Goal: Task Accomplishment & Management: Complete application form

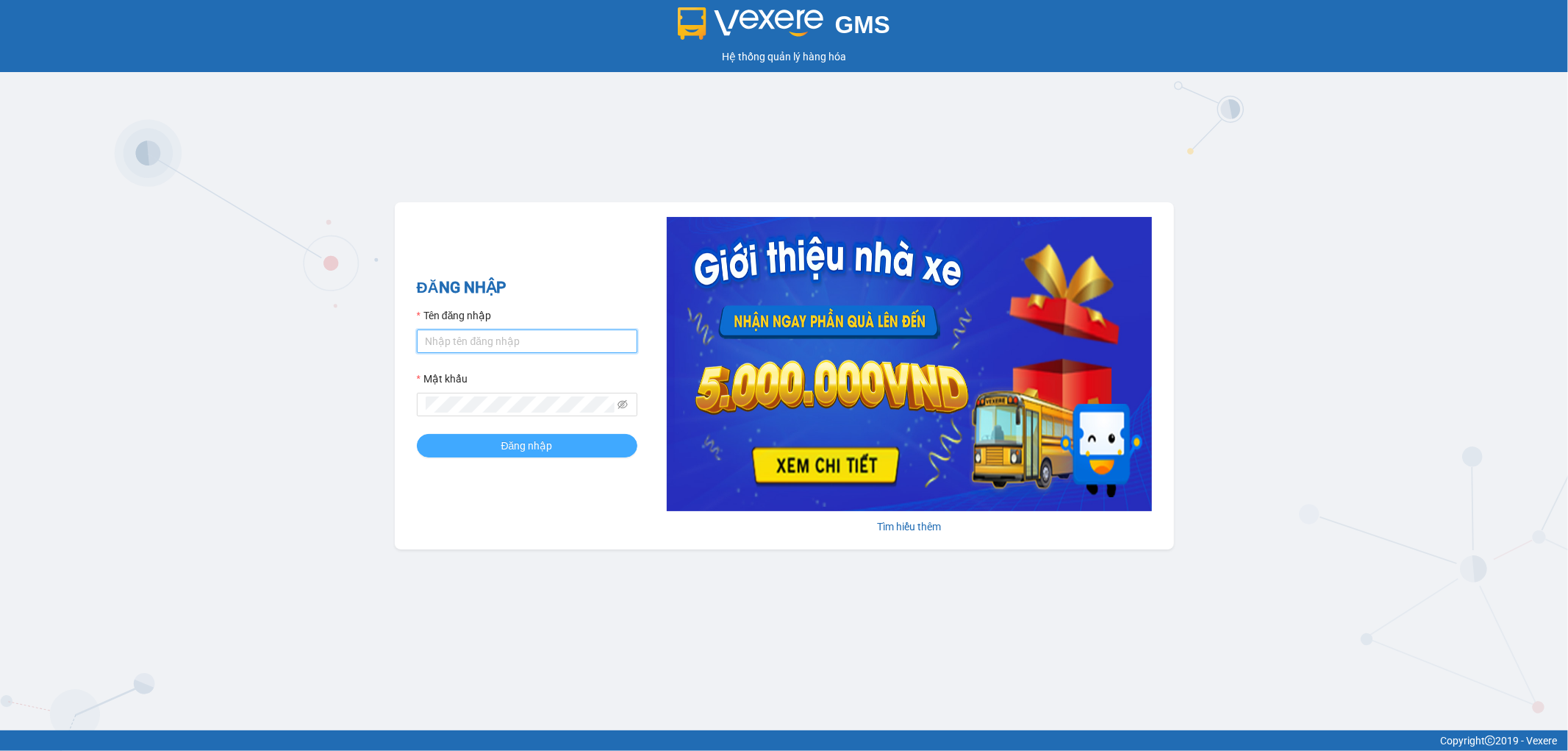
type input "nhi.dalatoi"
click at [524, 446] on span "Đăng nhập" at bounding box center [527, 445] width 51 height 16
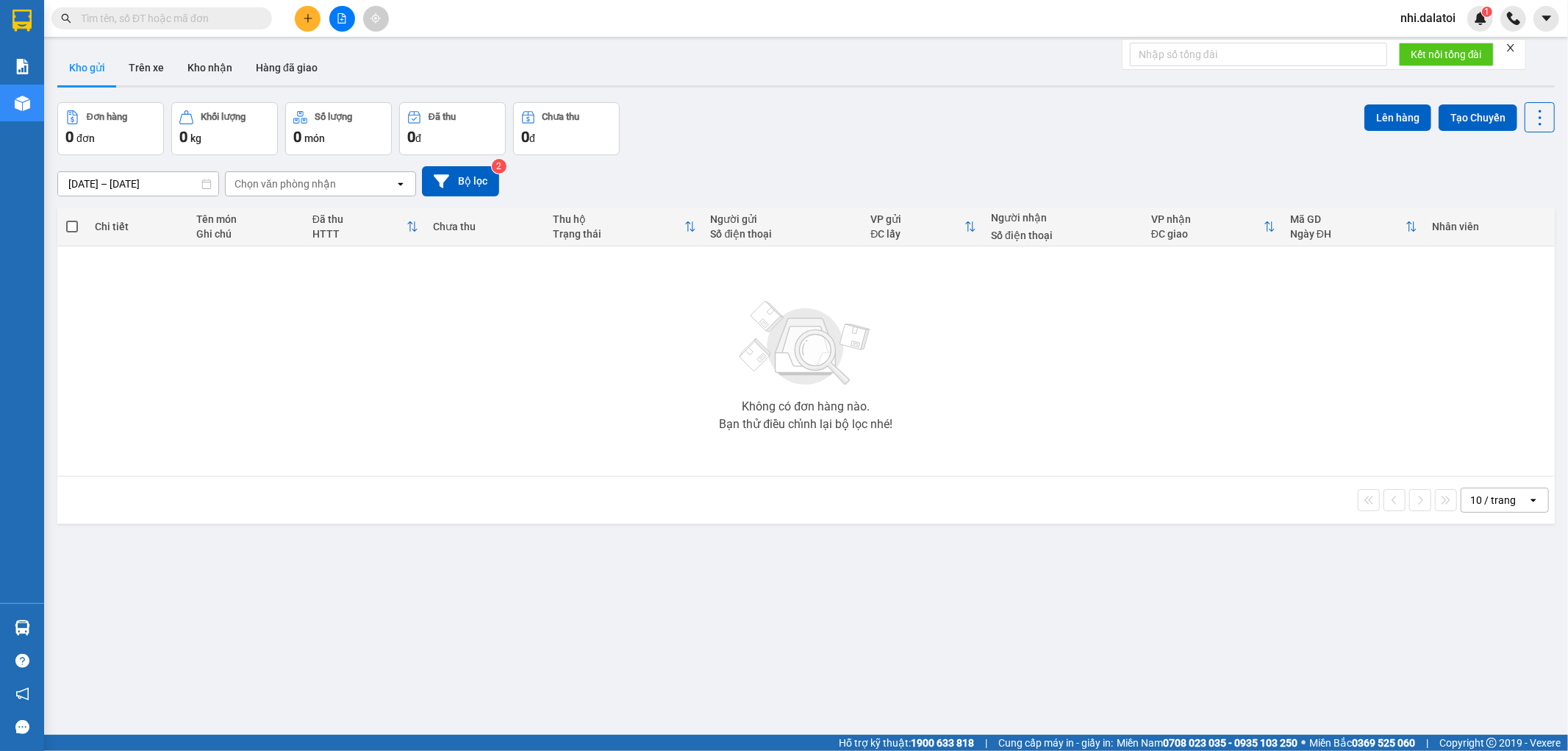
click at [316, 11] on button at bounding box center [307, 19] width 26 height 26
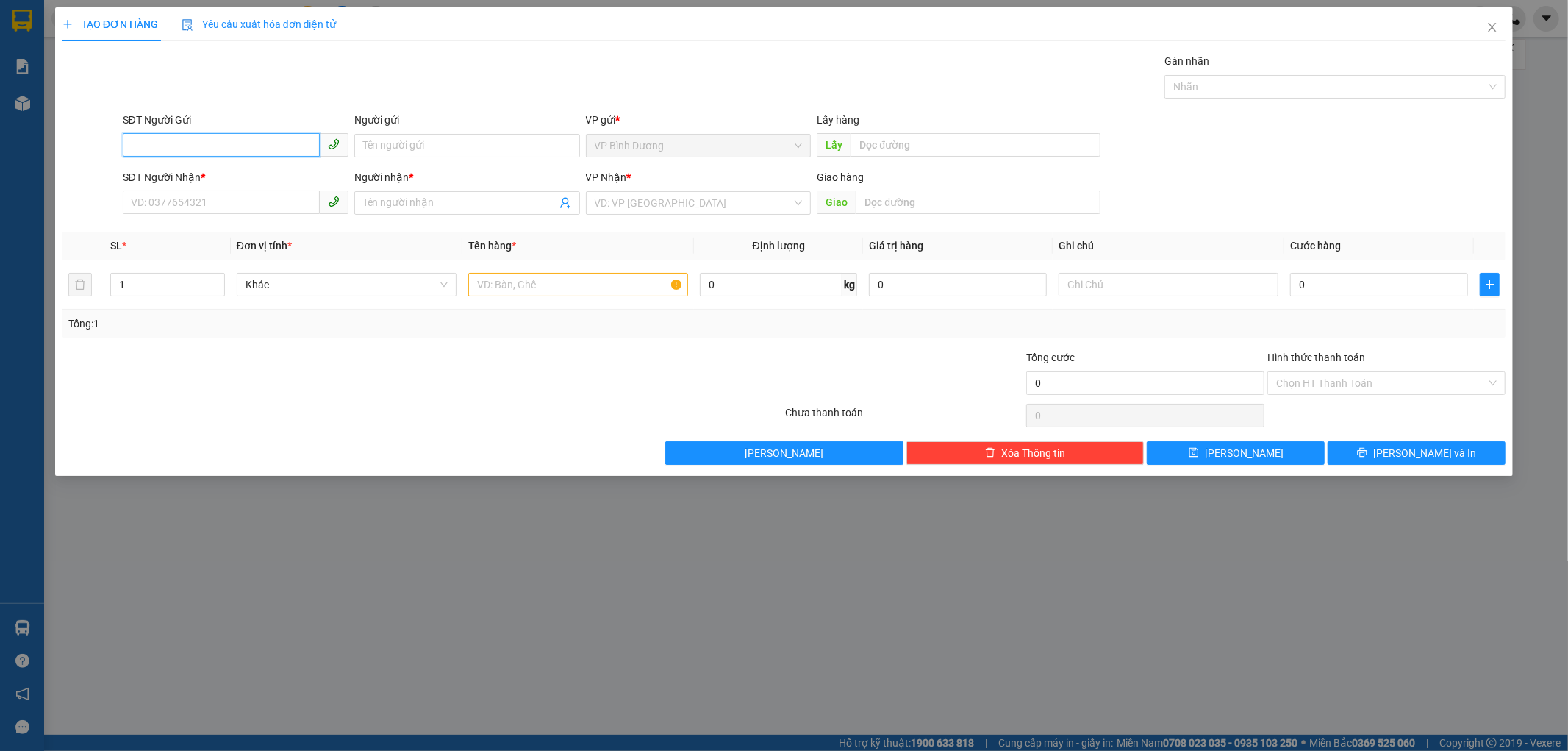
paste input "0355833680"
type input "0355833680"
click at [482, 141] on input "Người gửi" at bounding box center [467, 146] width 226 height 24
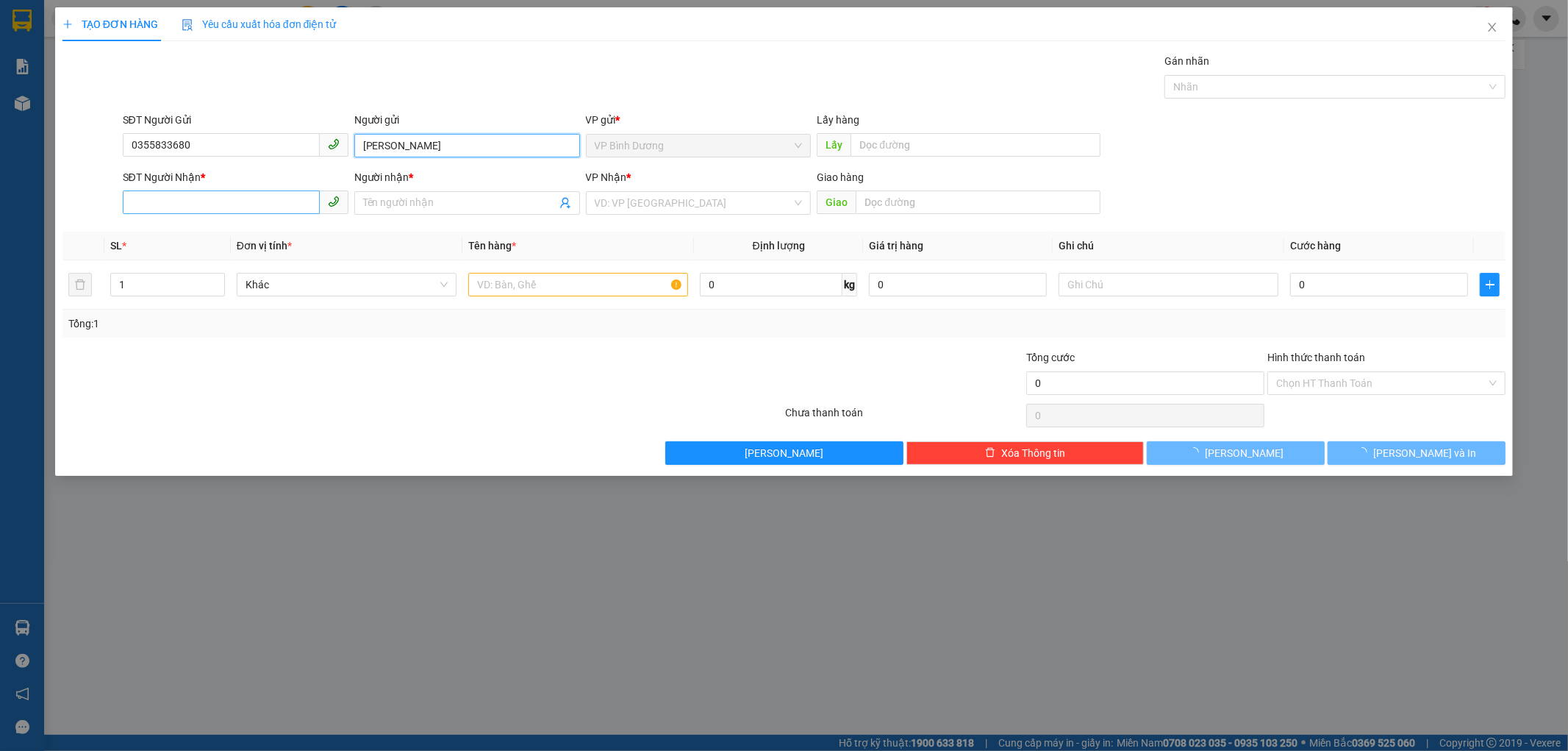
type input "Kim Ngân"
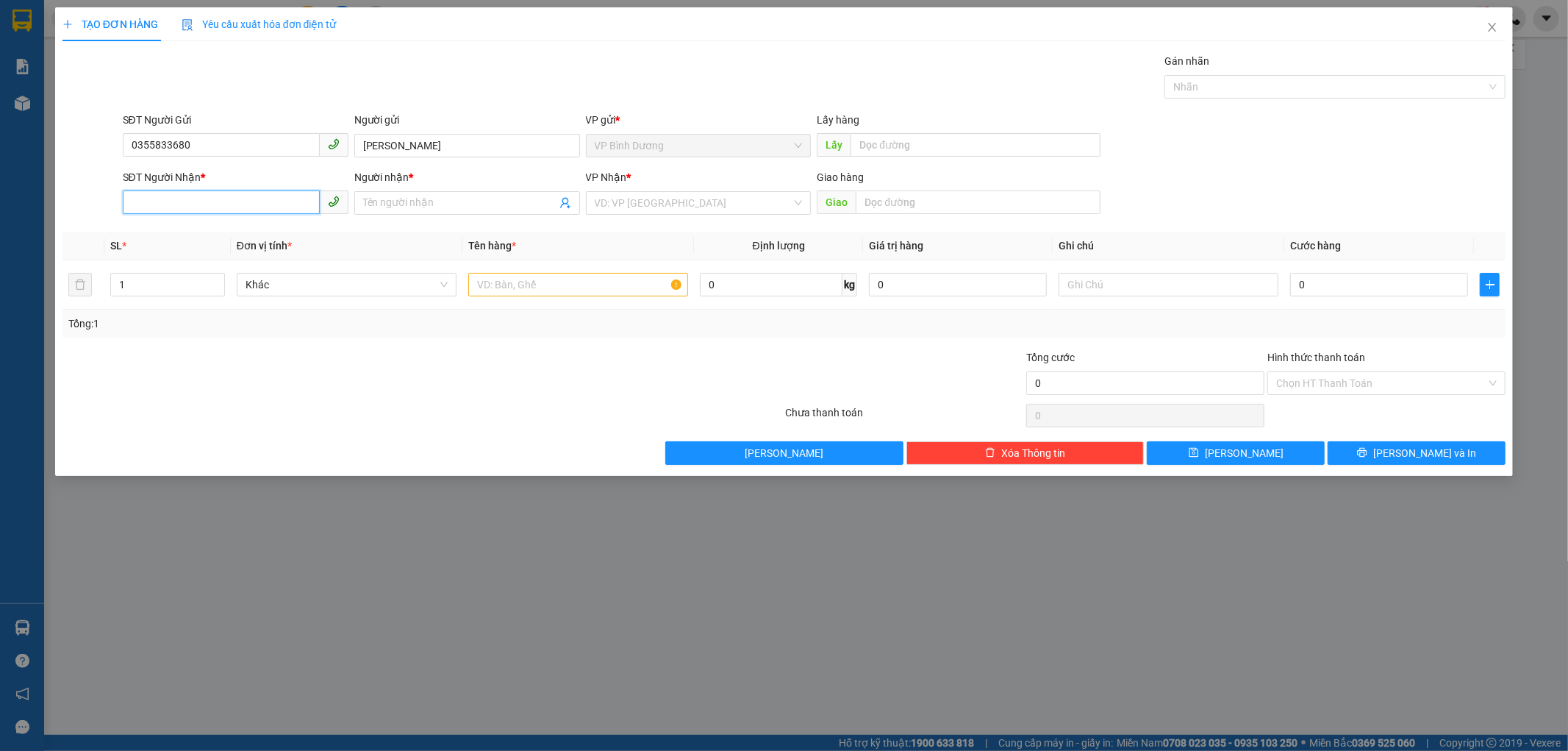
click at [289, 207] on input "SĐT Người Nhận *" at bounding box center [221, 202] width 197 height 24
click at [641, 341] on div "Transit Pickup Surcharge Ids Transit Deliver Surcharge Ids Transit Deliver Surc…" at bounding box center [784, 258] width 1444 height 412
click at [273, 211] on input "SĐT Người Nhận *" at bounding box center [221, 202] width 197 height 24
paste input "0868685010"
click at [416, 196] on input "Người nhận *" at bounding box center [460, 202] width 194 height 16
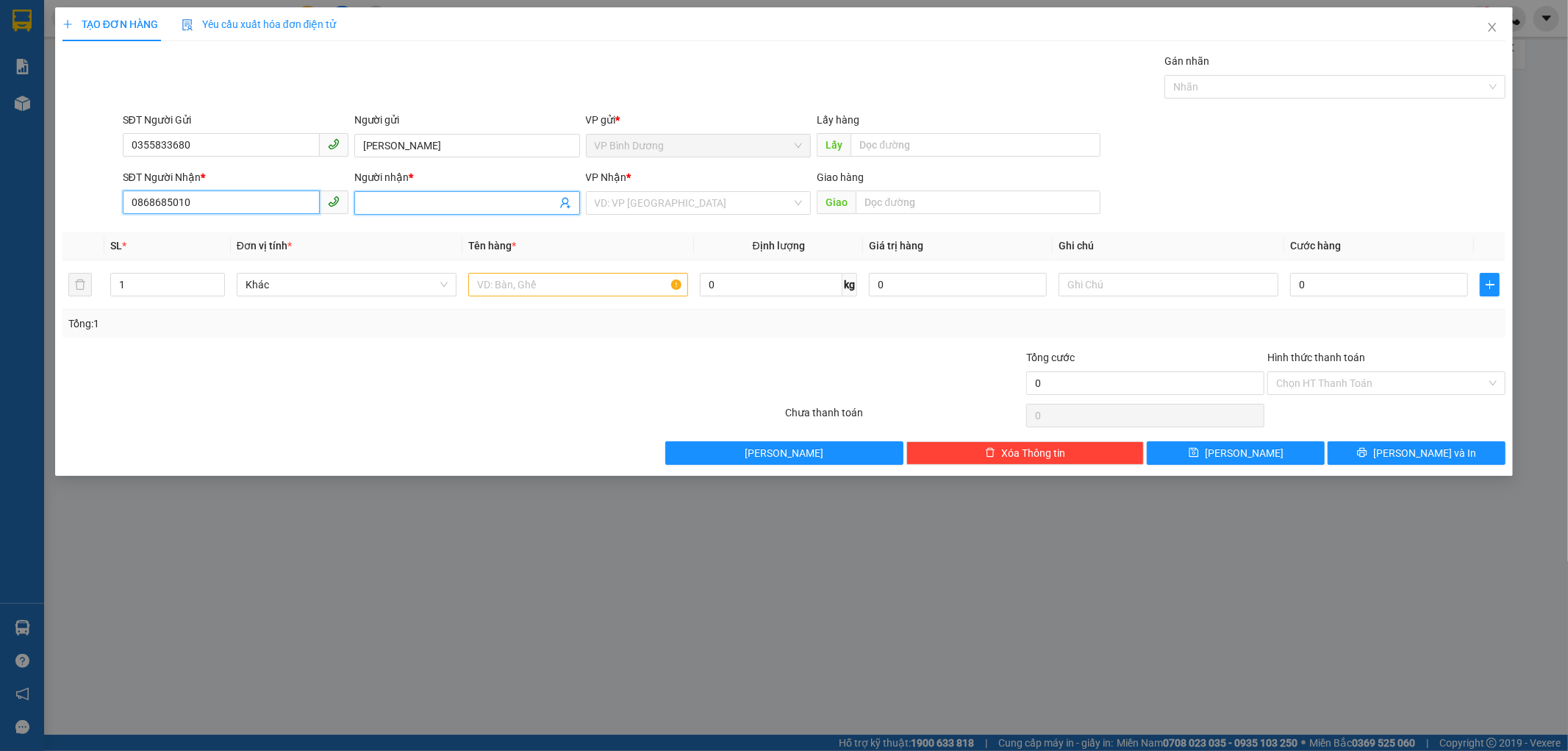
click at [130, 201] on input "0868685010" at bounding box center [221, 202] width 197 height 24
click at [136, 205] on input "0868685010" at bounding box center [221, 202] width 197 height 24
type input "0868685010"
click at [444, 195] on input "Người nhận *" at bounding box center [460, 202] width 194 height 16
click at [524, 200] on input "Người nhận *" at bounding box center [460, 202] width 194 height 16
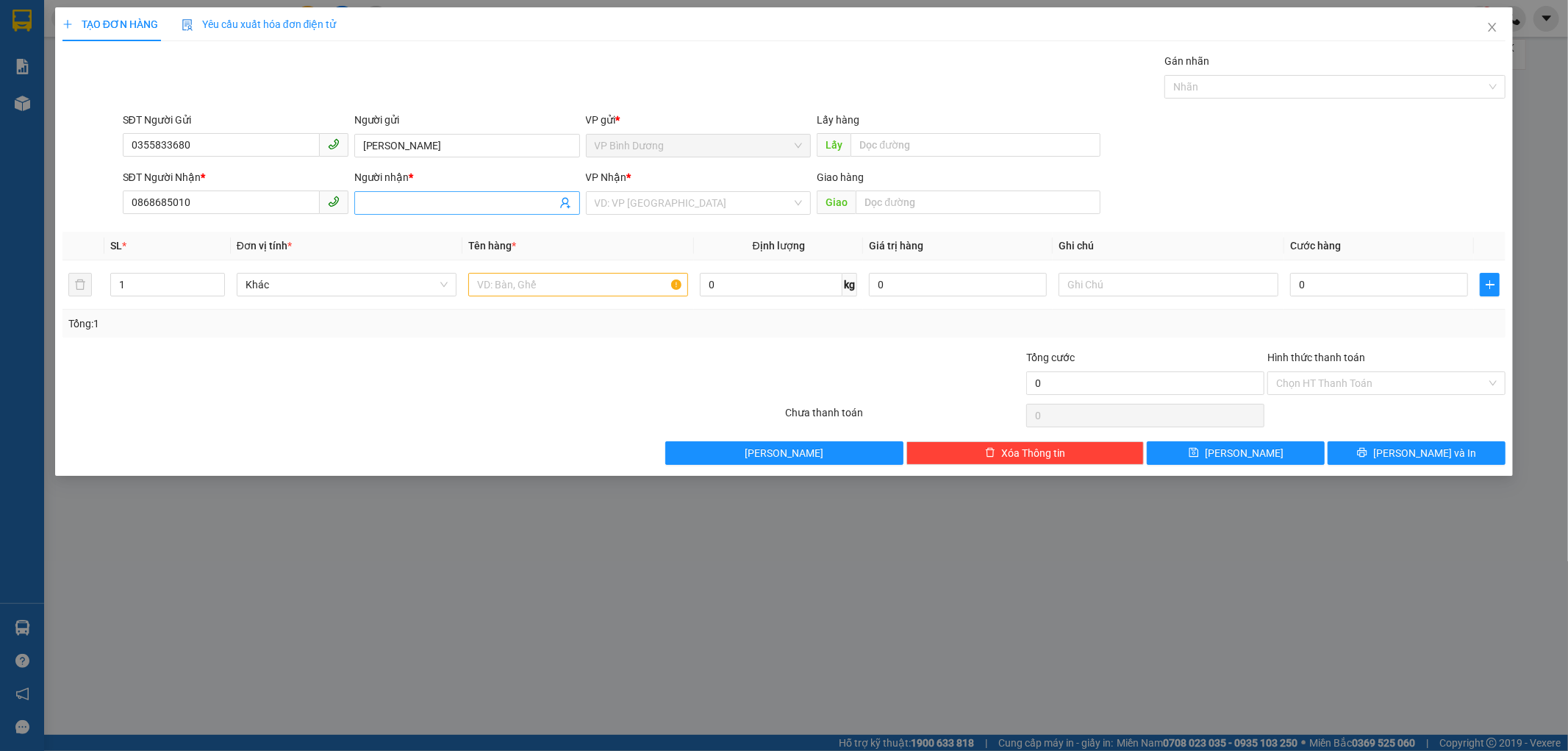
paste input "Ngọc Anh"
type input "Ngọc Anh"
click at [650, 173] on div "VP Nhận *" at bounding box center [699, 177] width 226 height 16
click at [642, 203] on input "search" at bounding box center [694, 203] width 198 height 22
click at [1486, 31] on icon "close" at bounding box center [1492, 27] width 12 height 12
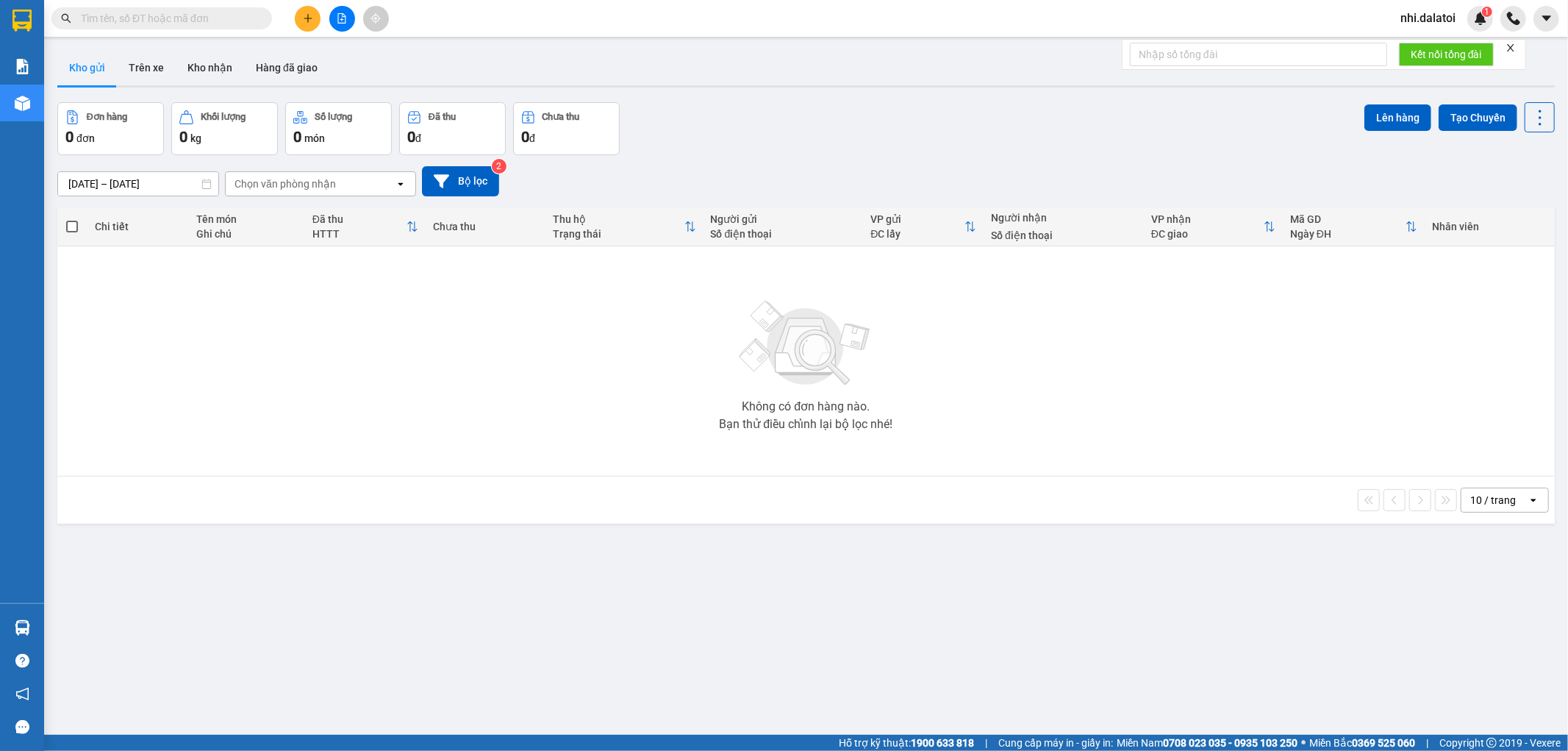
click at [1435, 11] on span "nhi.dalatoi" at bounding box center [1427, 18] width 78 height 19
click at [1422, 49] on span "Đăng xuất" at bounding box center [1442, 45] width 61 height 16
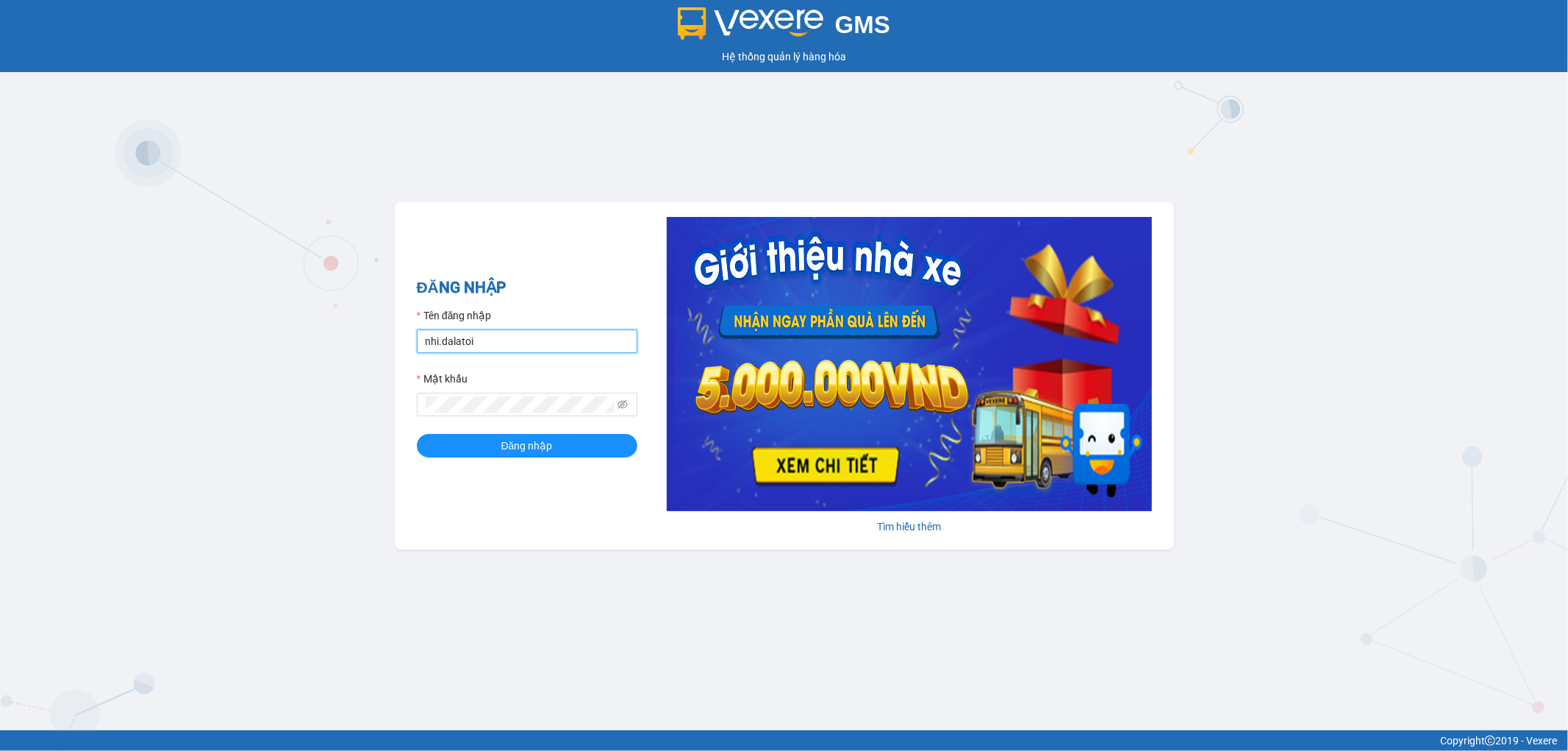
click at [530, 339] on input "nhi.dalatoi" at bounding box center [527, 341] width 221 height 24
type input "vpdalat.dalatoi"
click at [529, 445] on span "Đăng nhập" at bounding box center [527, 445] width 51 height 16
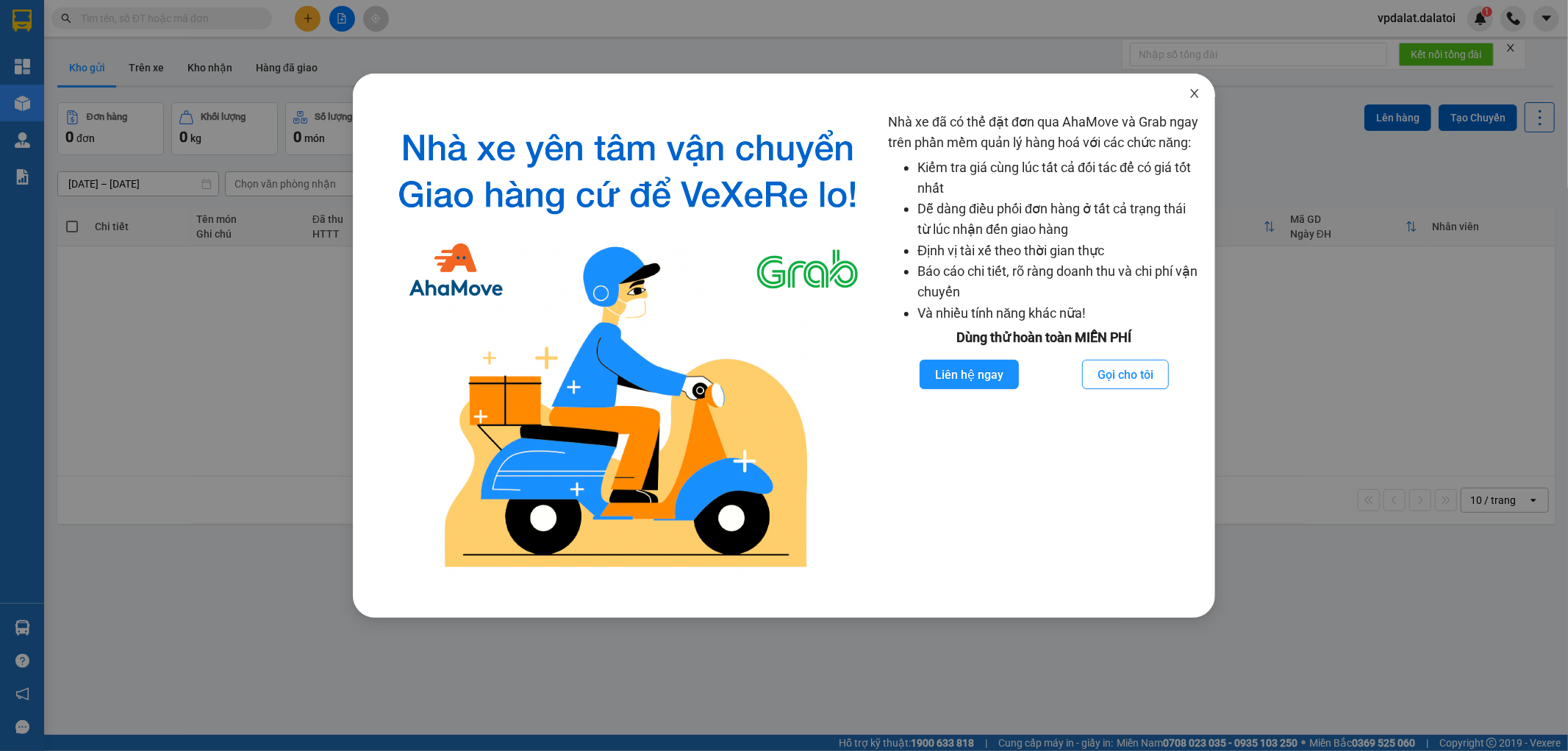
click at [1195, 93] on icon "close" at bounding box center [1194, 93] width 8 height 8
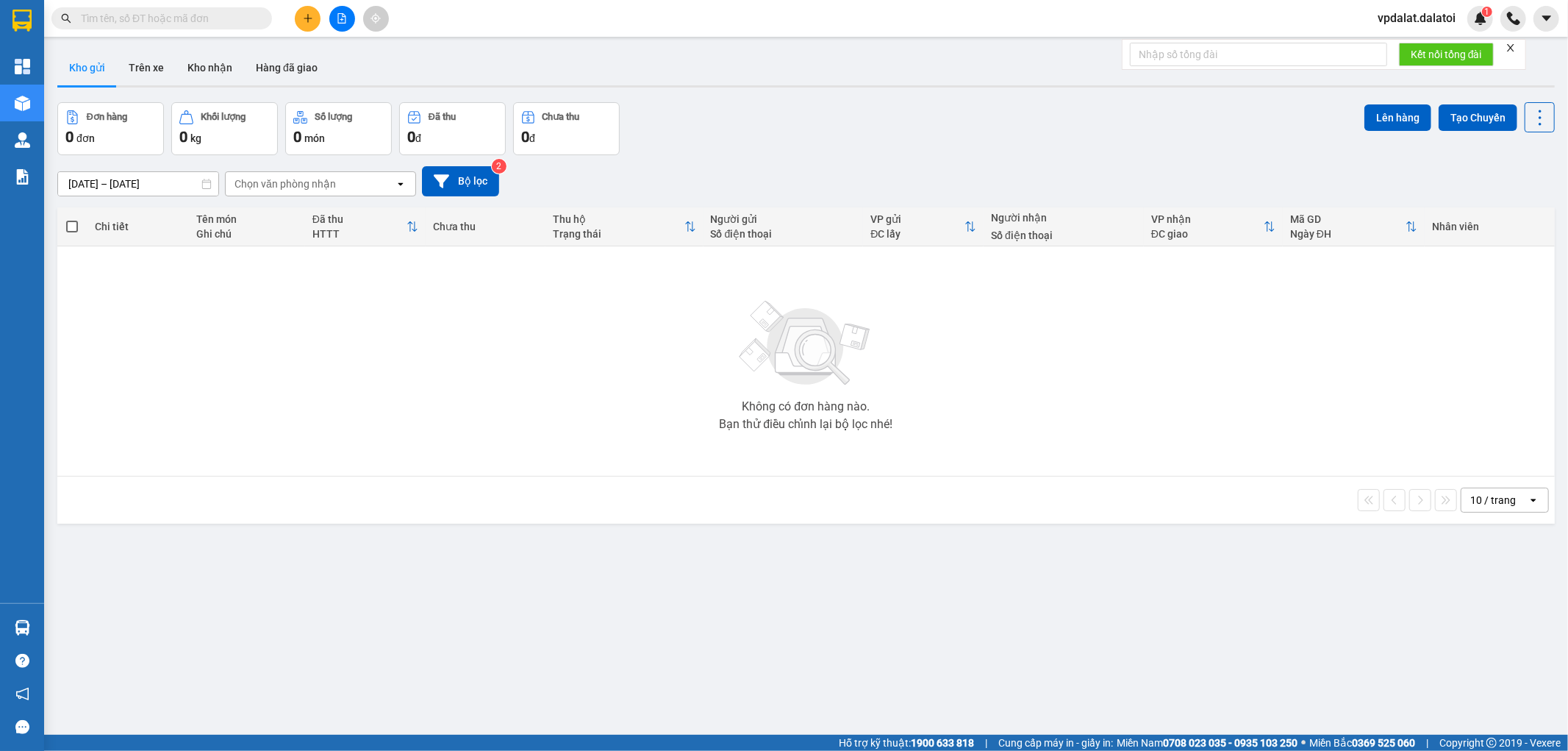
click at [311, 15] on icon "plus" at bounding box center [308, 19] width 10 height 10
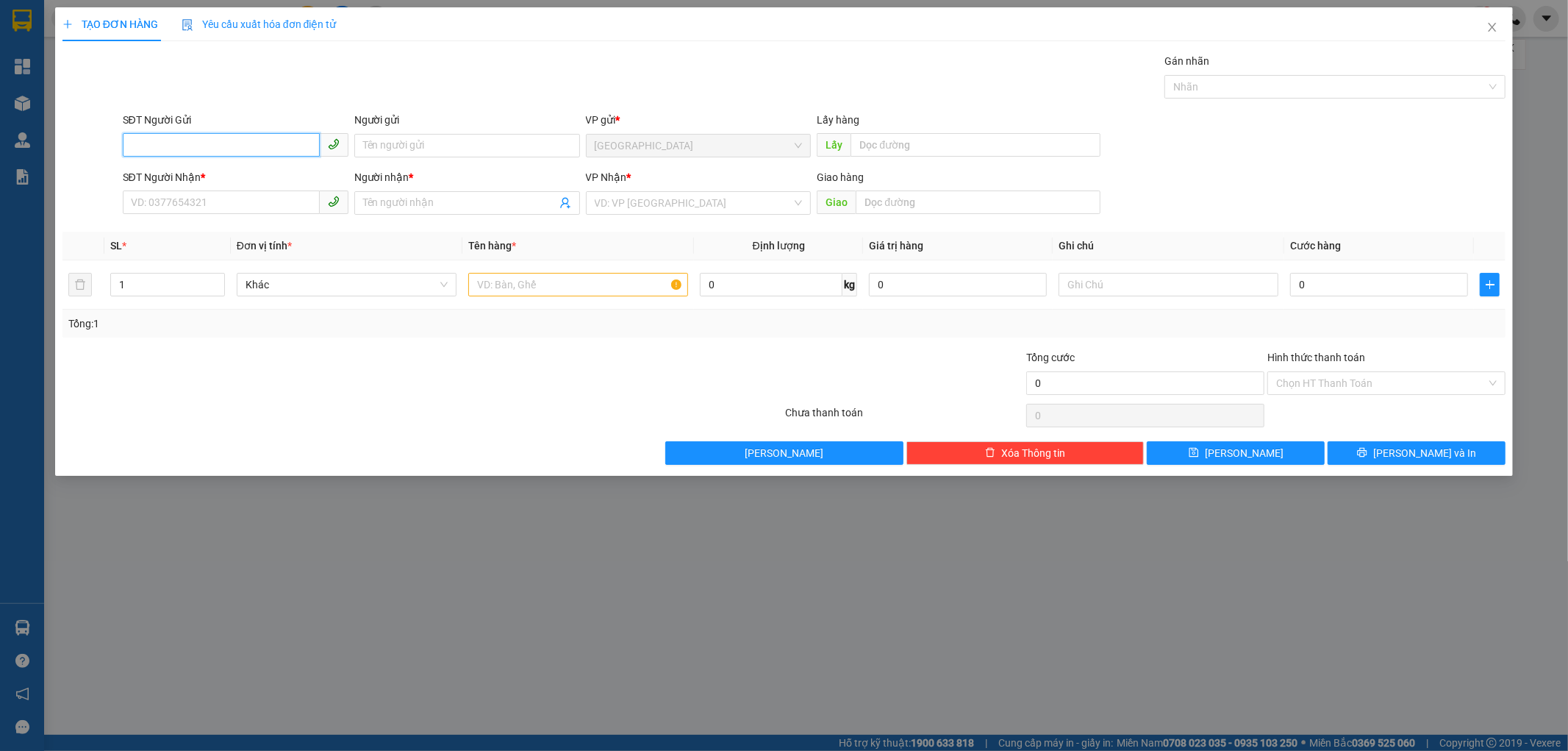
click at [239, 136] on input "SĐT Người Gửi" at bounding box center [221, 145] width 197 height 24
click at [567, 283] on input "text" at bounding box center [577, 285] width 220 height 24
click at [525, 202] on input "Người nhận *" at bounding box center [460, 202] width 194 height 16
paste input "Ngọc Anh"
type input "Ngọc Anh"
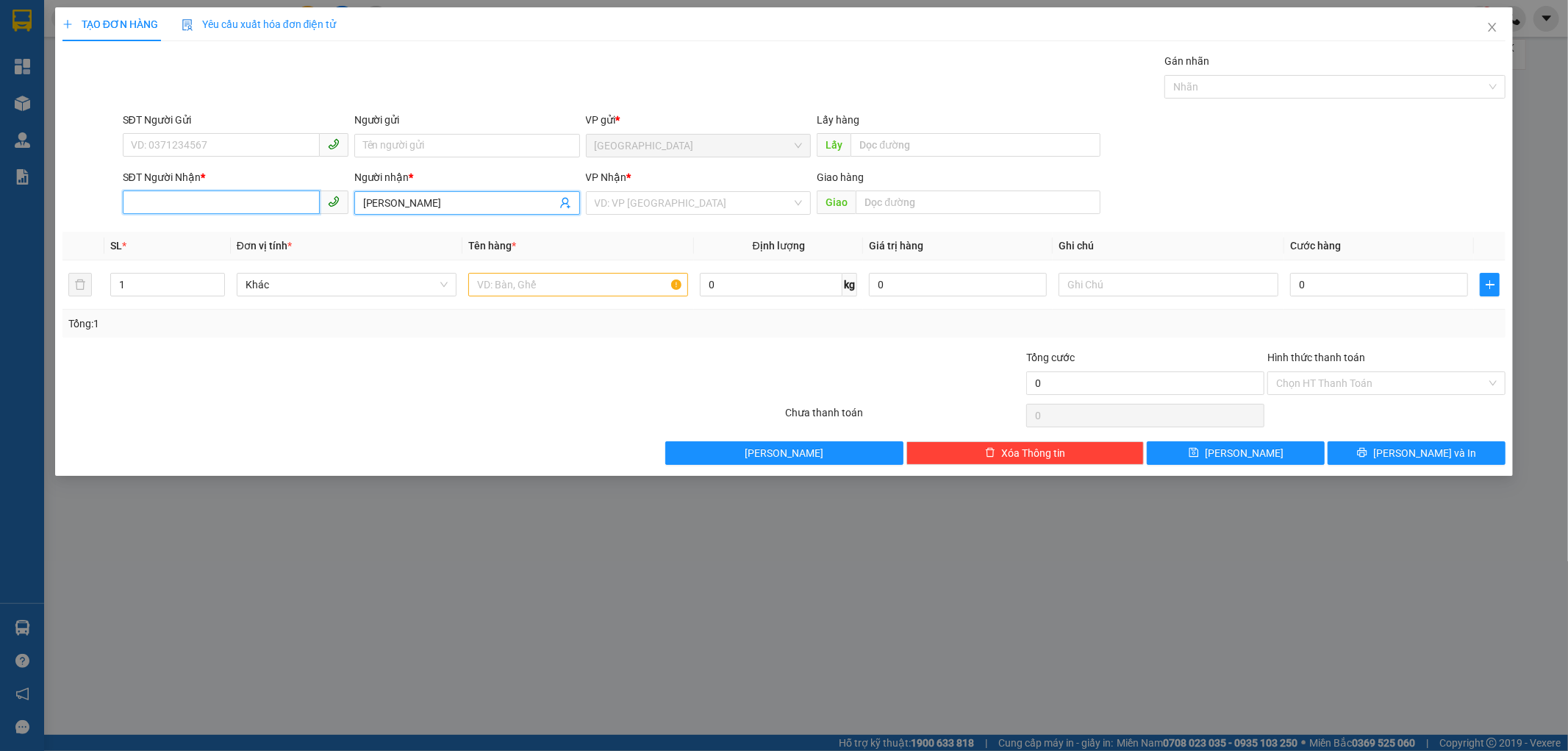
click at [265, 205] on input "SĐT Người Nhận *" at bounding box center [221, 202] width 197 height 24
click at [614, 370] on div at bounding box center [664, 375] width 242 height 51
click at [197, 207] on input "SĐT Người Nhận *" at bounding box center [221, 202] width 197 height 24
paste input "0868685010"
type input "0868685010"
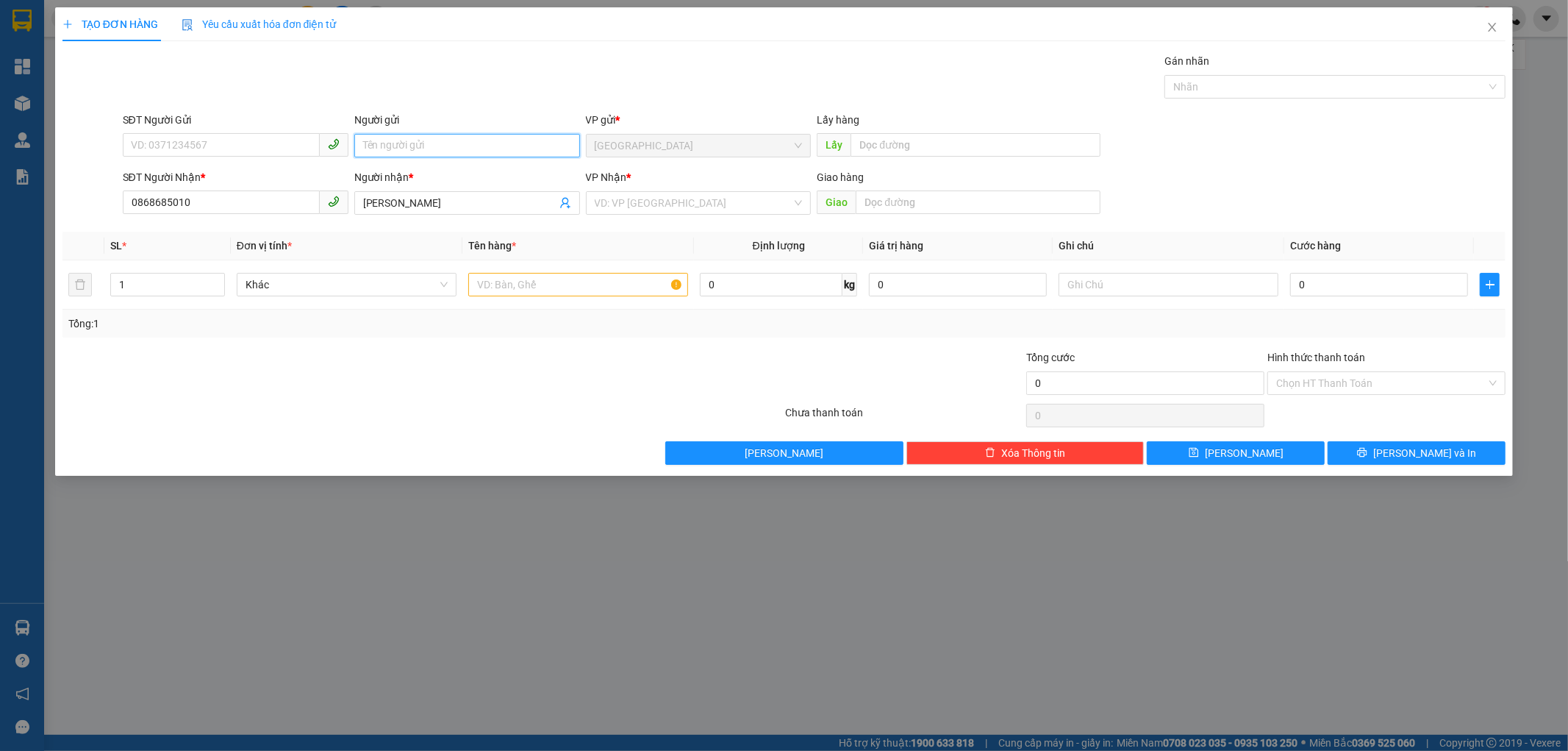
click at [542, 156] on input "Người gửi" at bounding box center [467, 146] width 226 height 24
click at [177, 141] on input "SĐT Người Gửi" at bounding box center [221, 145] width 197 height 24
paste input "0355833680"
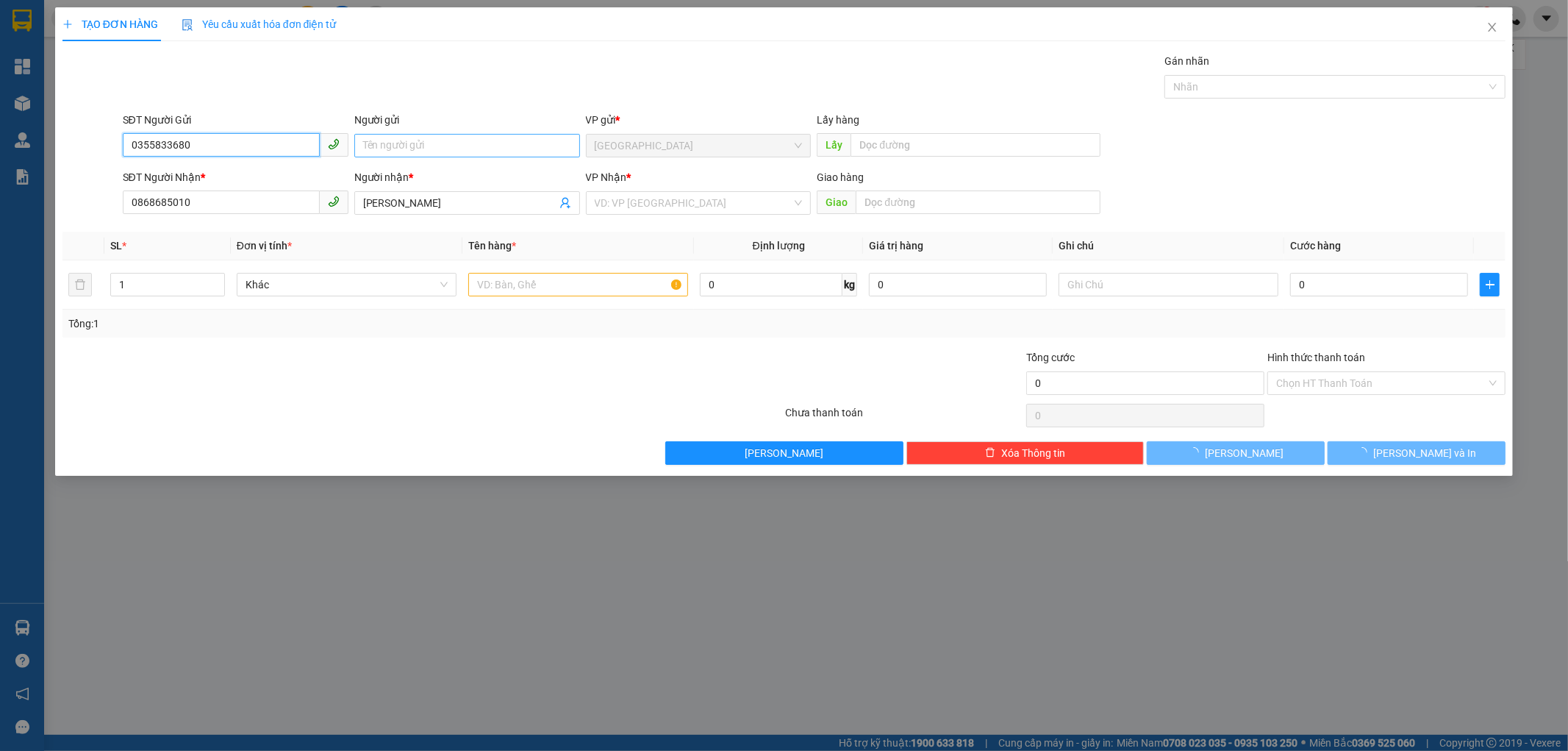
type input "0355833680"
click at [438, 142] on input "Người gửi" at bounding box center [467, 146] width 226 height 24
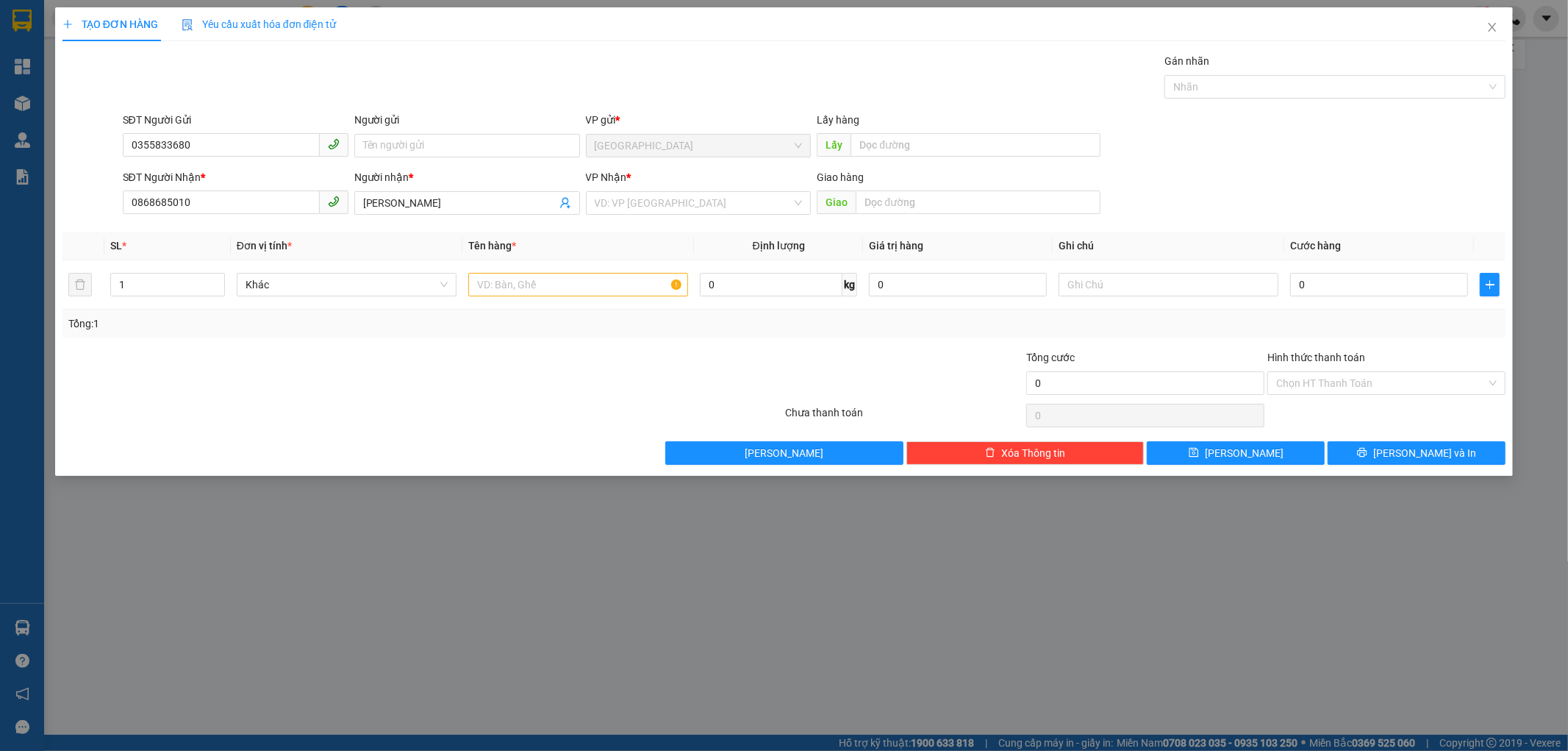
click at [514, 132] on div "Người gửi" at bounding box center [467, 123] width 226 height 22
click at [450, 154] on input "Người gửi" at bounding box center [467, 146] width 226 height 24
type input "Kim Ngân"
click at [548, 222] on div "Transit Pickup Surcharge Ids Transit Deliver Surcharge Ids Transit Deliver Surc…" at bounding box center [784, 258] width 1444 height 412
click at [602, 201] on input "search" at bounding box center [694, 203] width 198 height 22
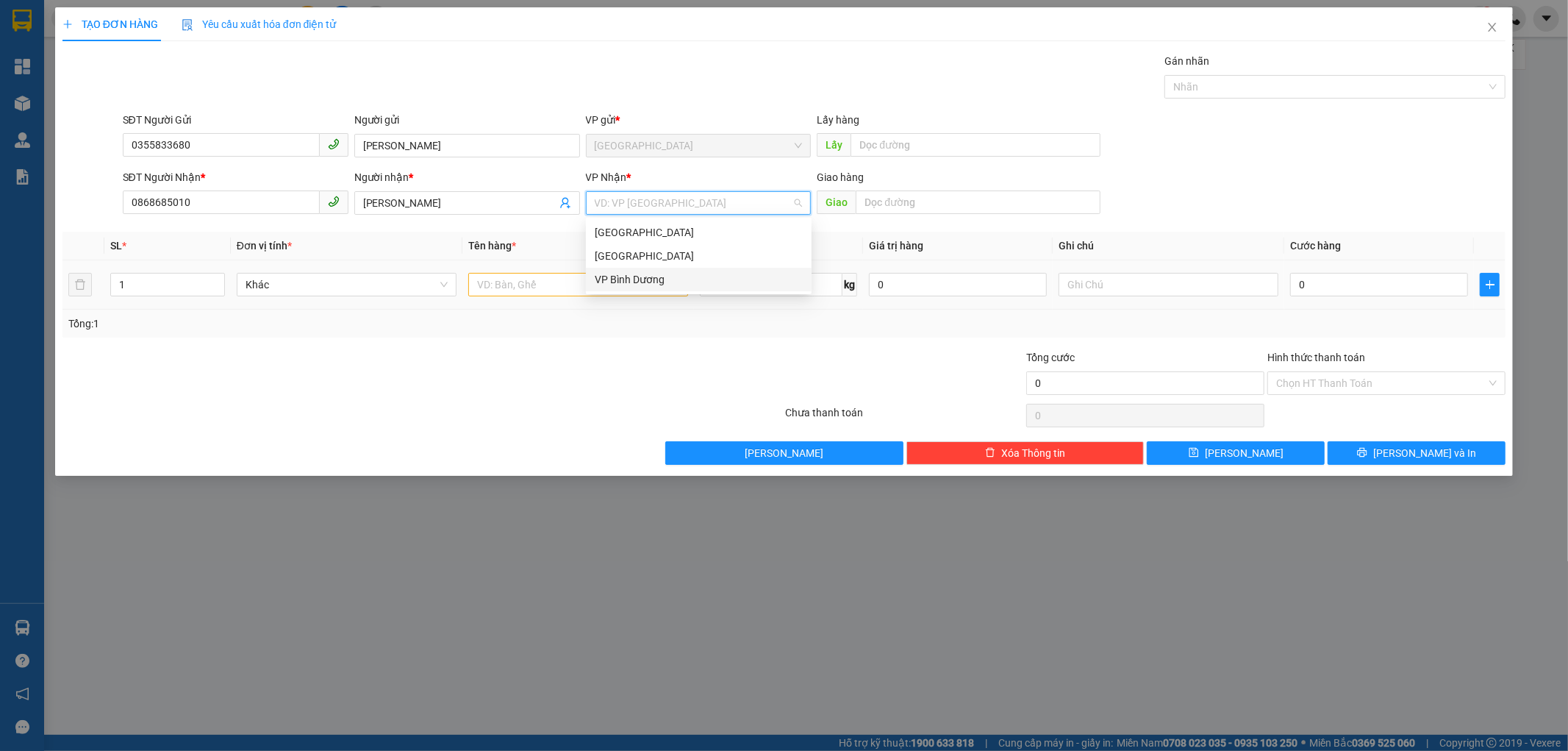
drag, startPoint x: 648, startPoint y: 253, endPoint x: 646, endPoint y: 294, distance: 41.0
click at [646, 294] on body "Kết quả tìm kiếm ( 0 ) Bộ lọc No Data vpdalat.dalatoi 1 Tổng Quan Kho hàng mới …" at bounding box center [784, 376] width 1568 height 751
click at [651, 288] on div "VP Bình Dương" at bounding box center [699, 280] width 226 height 24
click at [614, 294] on input "text" at bounding box center [577, 285] width 220 height 24
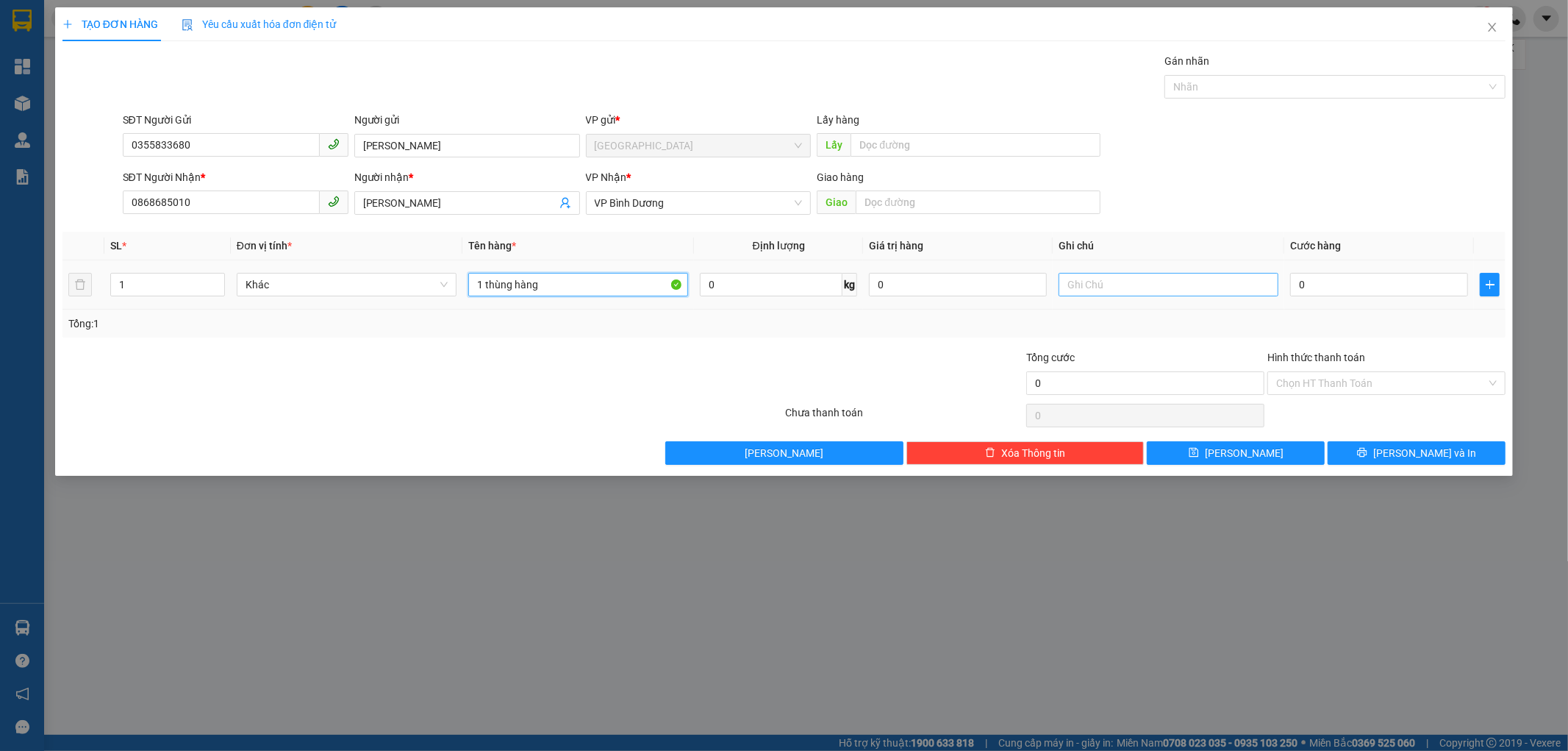
type input "1 thùng hàng"
click at [1138, 273] on input "text" at bounding box center [1168, 285] width 220 height 24
type input "xe 319"
type input "5"
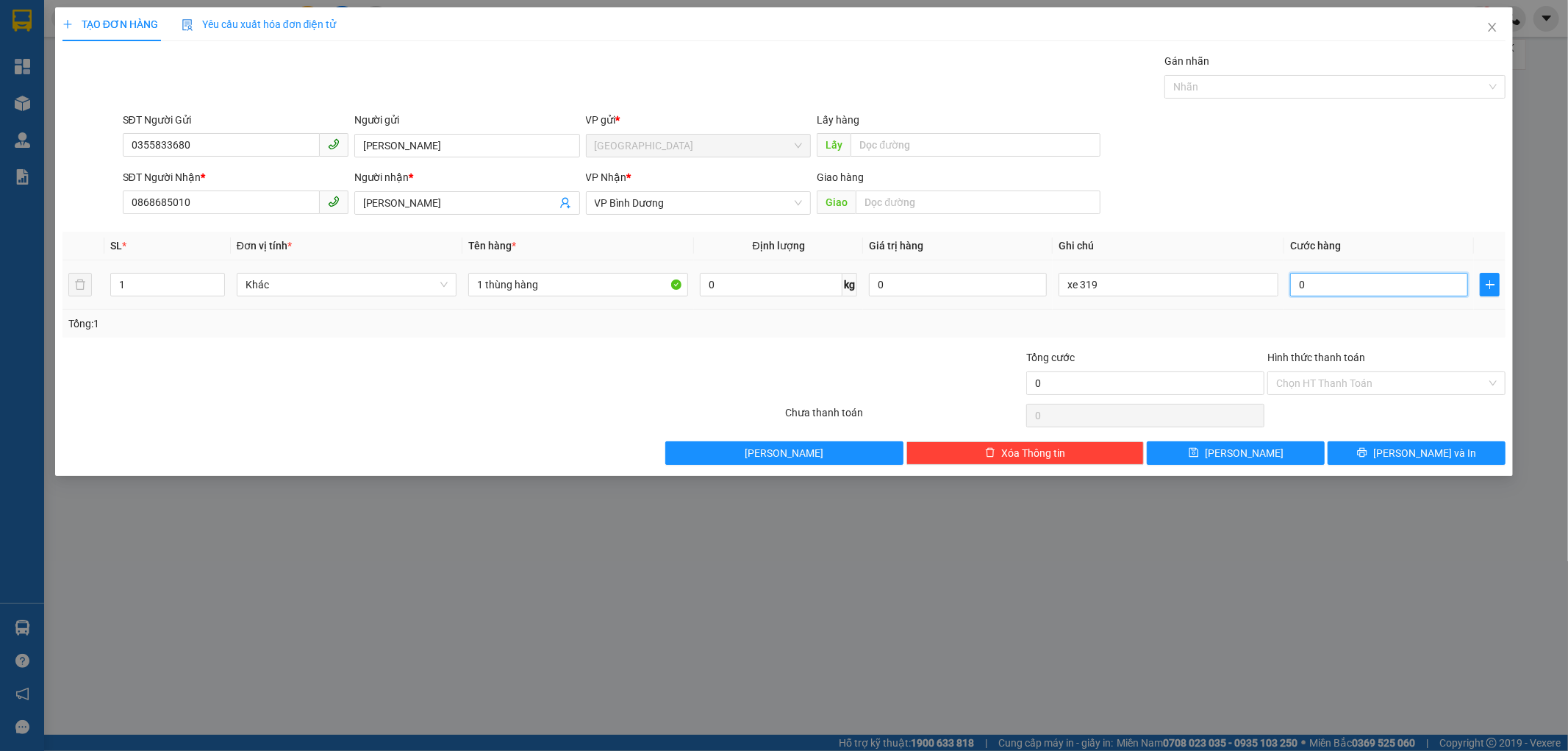
type input "5"
type input "50"
type input "500"
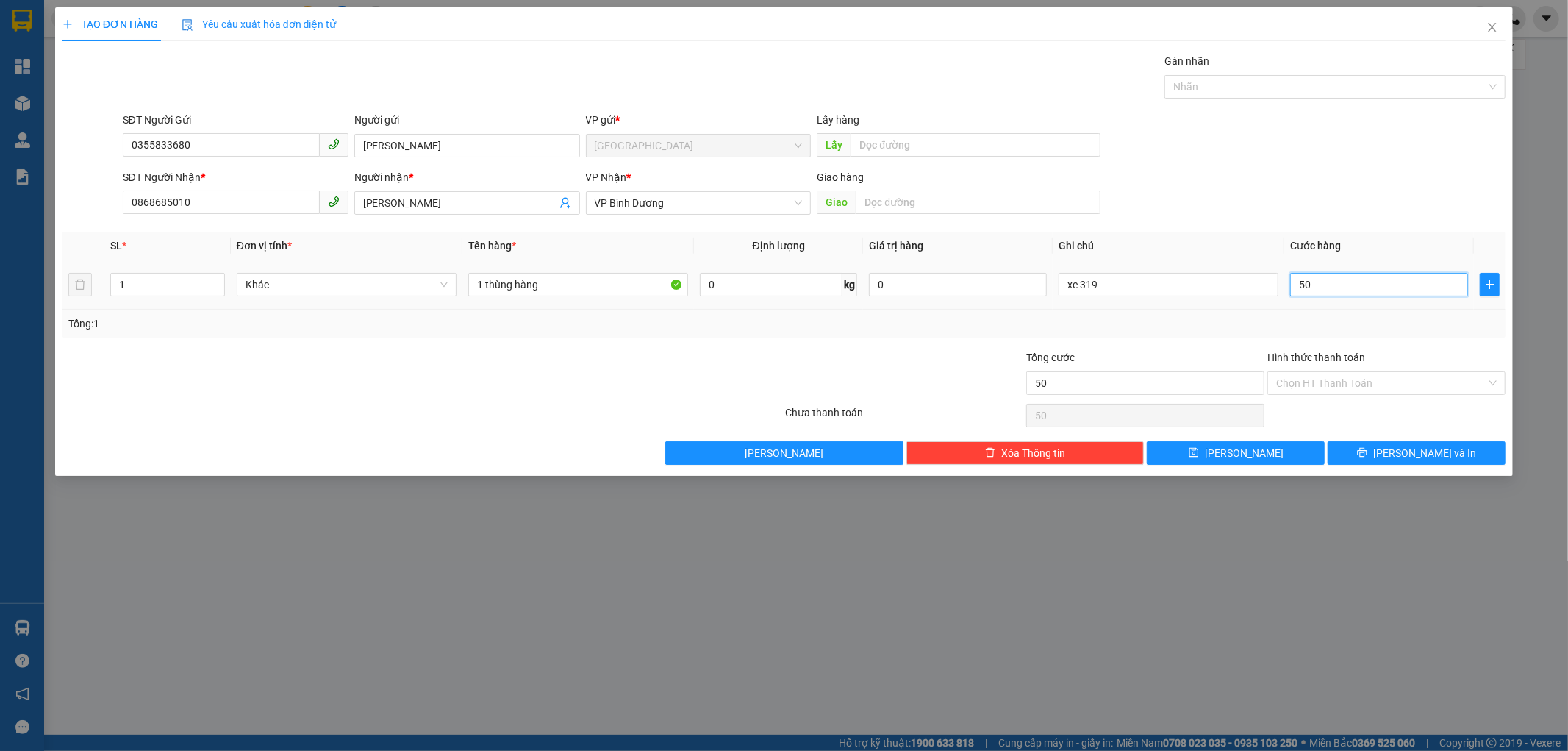
type input "500"
type input "5.000"
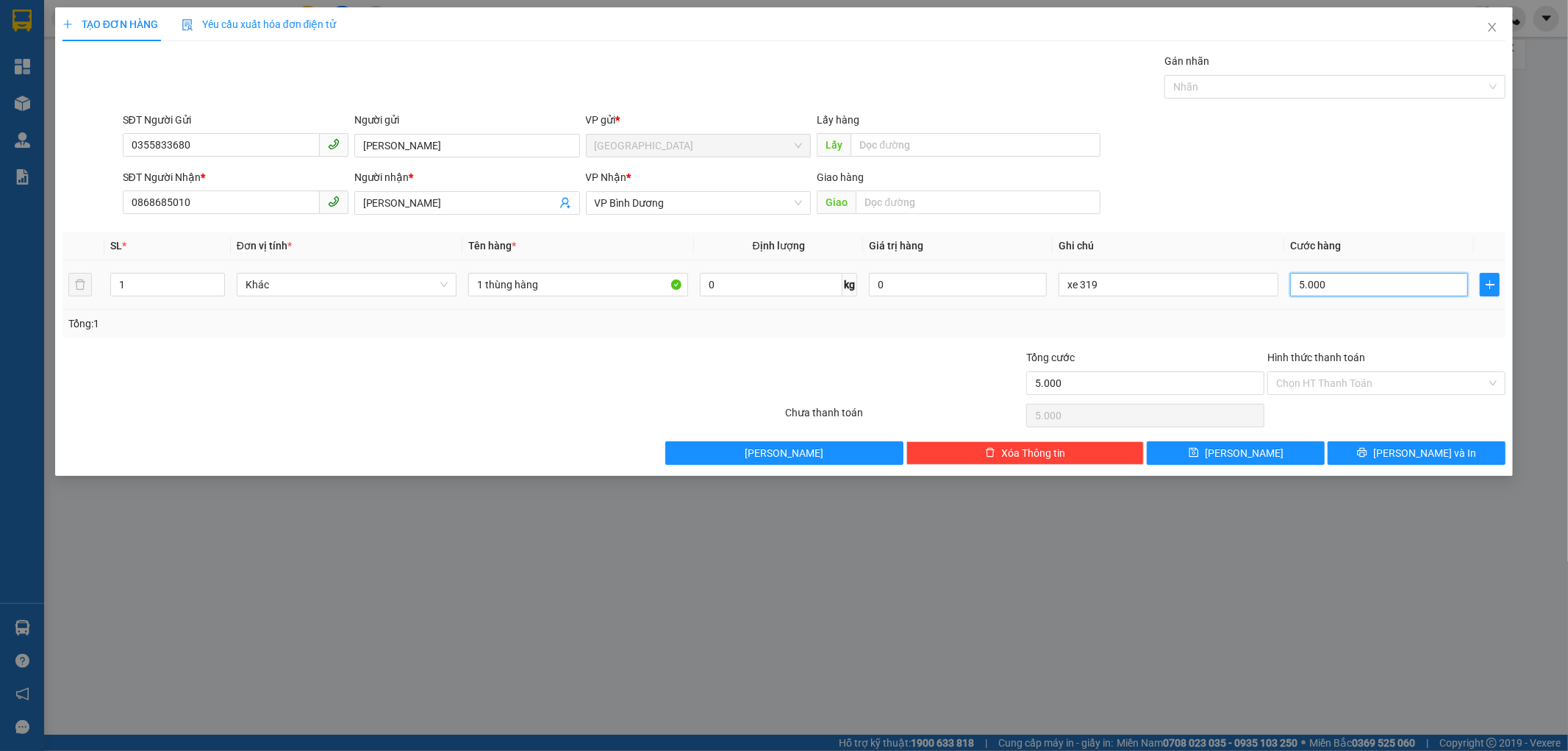
type input "50.000"
click at [1218, 349] on div "Tổng cước" at bounding box center [1145, 360] width 238 height 22
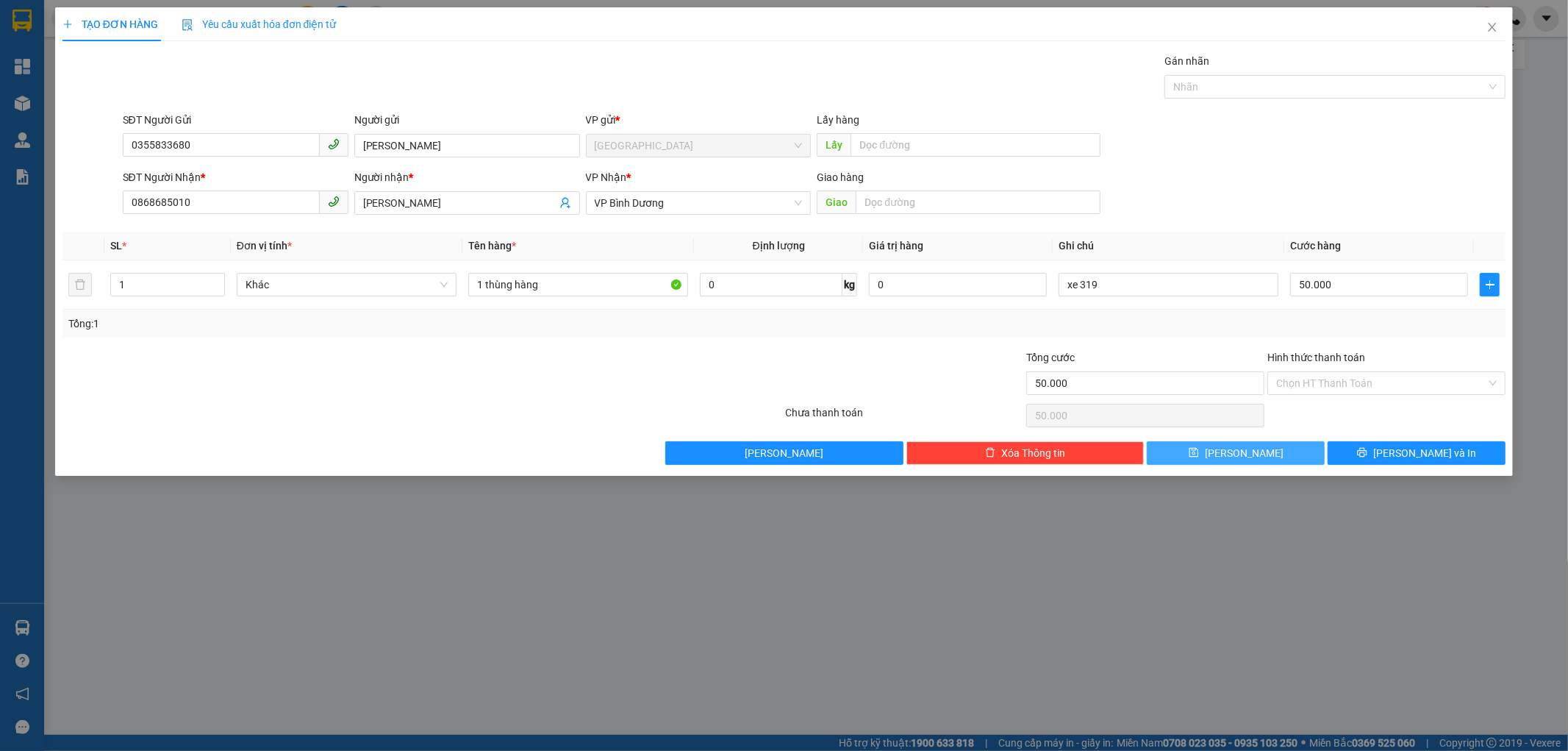
click at [1273, 450] on button "Lưu" at bounding box center [1236, 453] width 178 height 24
type input "0"
click at [927, 621] on div "TẠO ĐƠN HÀNG Yêu cầu xuất hóa đơn điện tử Transit Pickup Surcharge Ids Transit …" at bounding box center [784, 376] width 1568 height 751
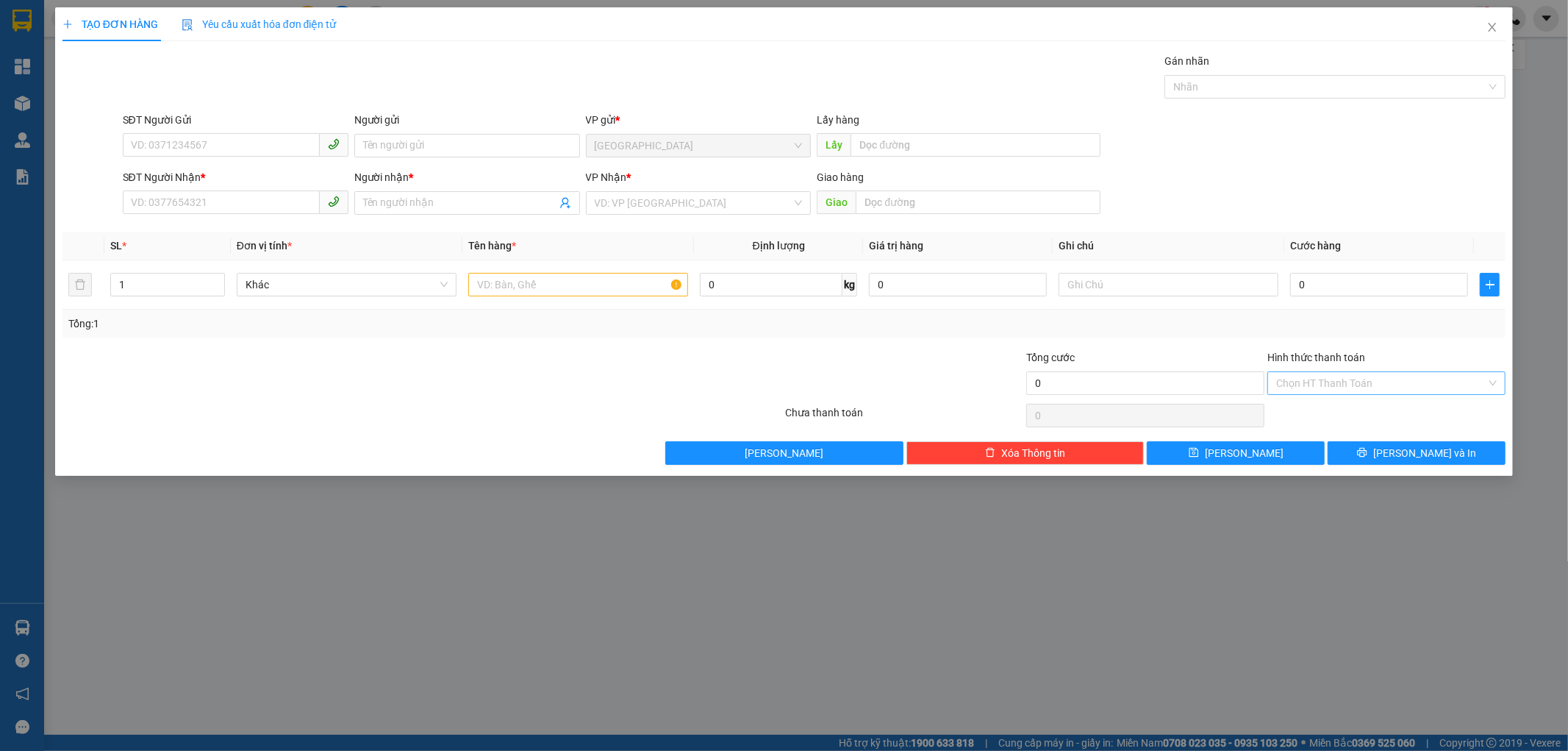
click at [1379, 392] on input "Hình thức thanh toán" at bounding box center [1381, 383] width 210 height 22
click at [1491, 20] on span "Close" at bounding box center [1492, 28] width 41 height 41
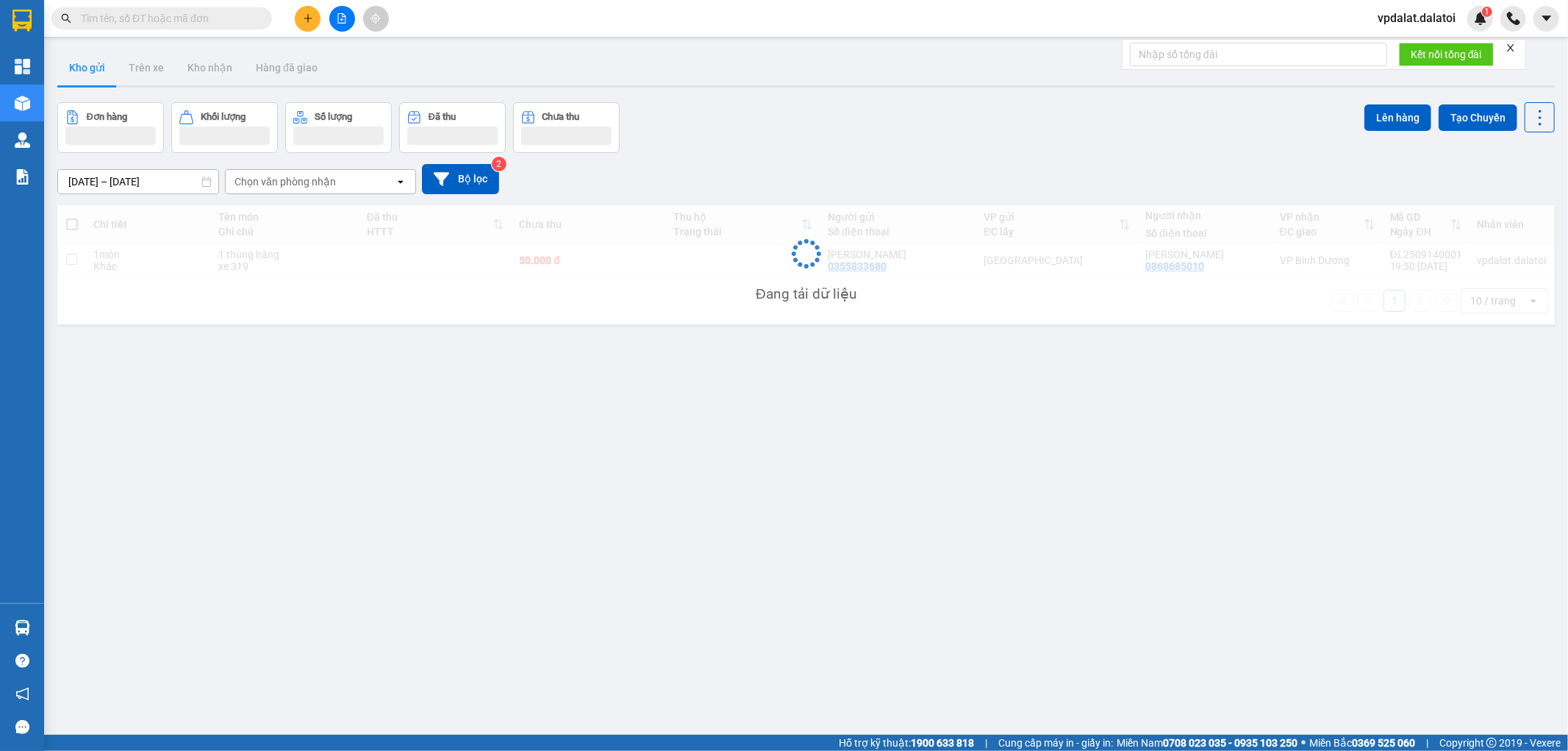
click at [483, 596] on div "ver 1.8.143 Kho gửi Trên xe Kho nhận Hàng đã giao Đơn hàng Khối lượng Số lượng …" at bounding box center [805, 419] width 1509 height 751
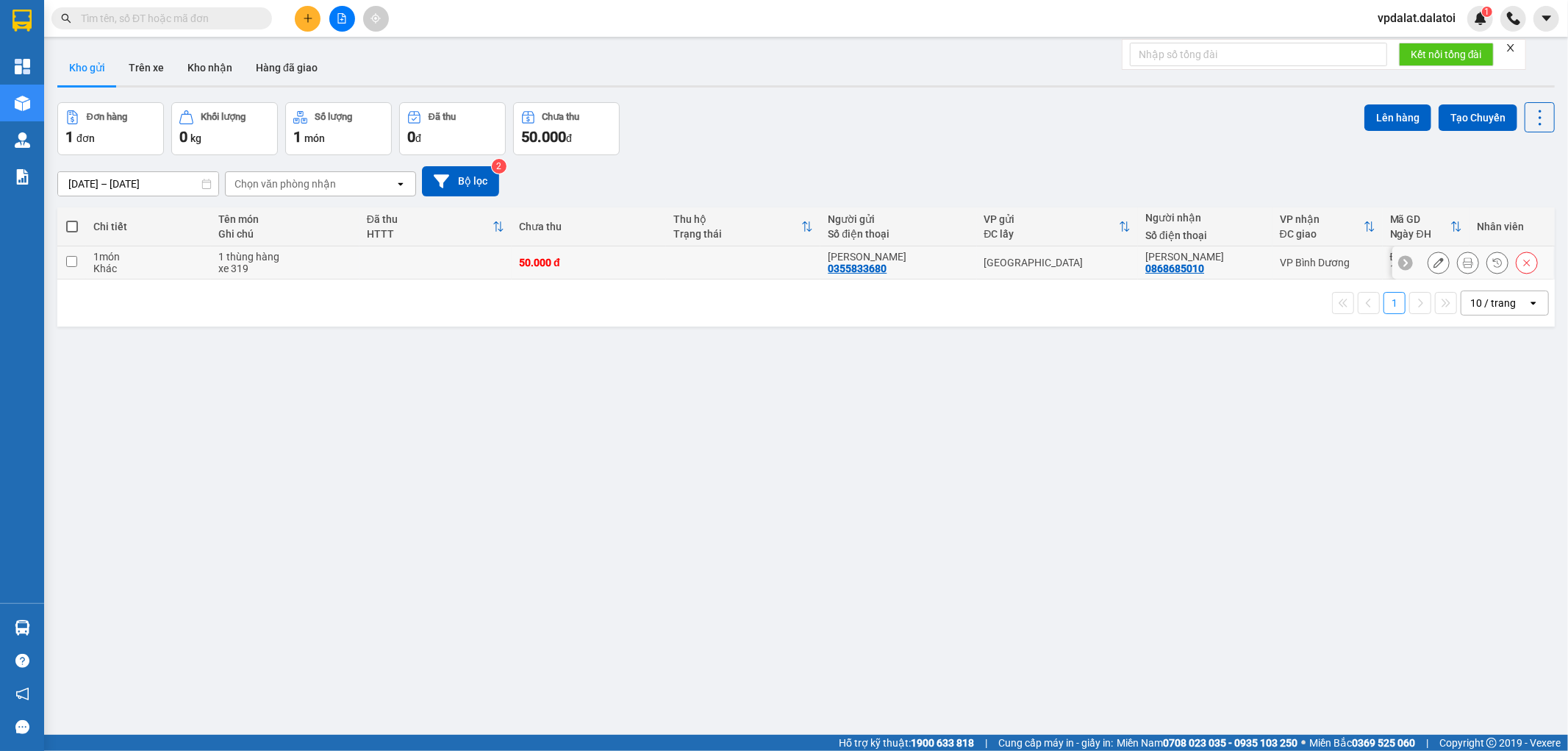
drag, startPoint x: 293, startPoint y: 248, endPoint x: 449, endPoint y: 260, distance: 156.5
click at [295, 247] on td "1 thùng hàng xe 319" at bounding box center [285, 263] width 148 height 33
checkbox input "true"
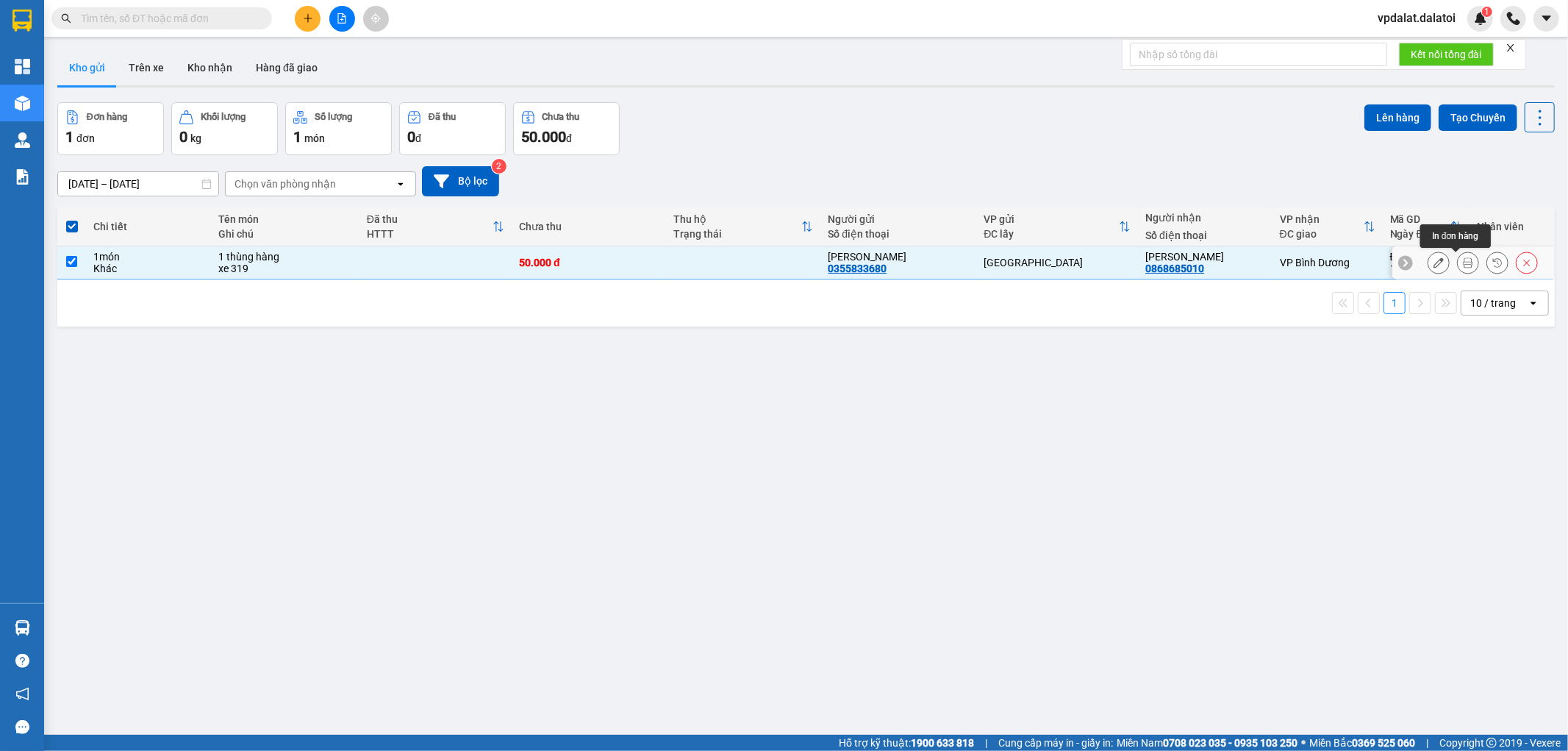
click at [1433, 263] on icon at bounding box center [1438, 263] width 10 height 10
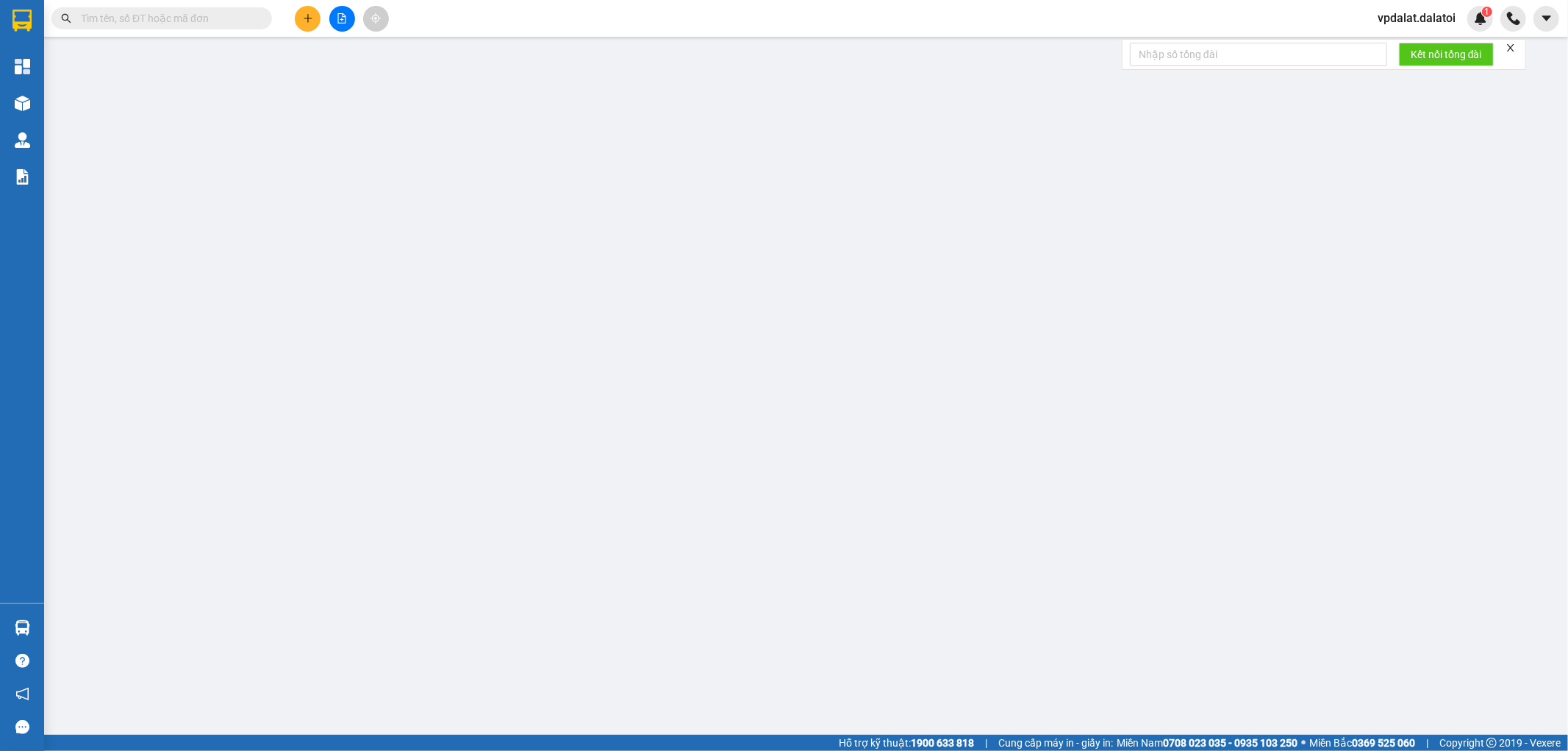
type input "0355833680"
type input "Kim Ngân"
type input "0868685010"
type input "Ngọc Anh"
type input "50.000"
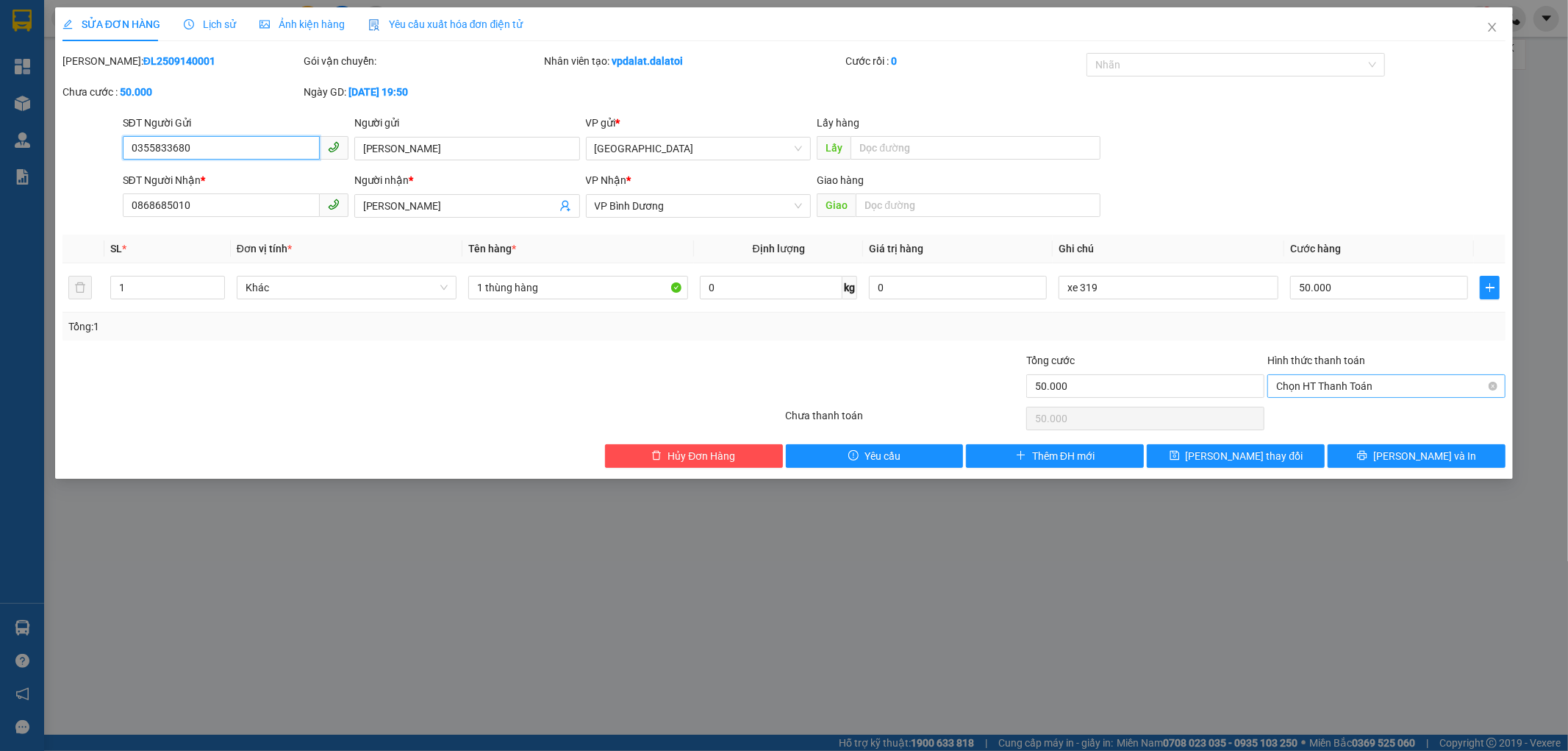
click at [1340, 392] on span "Chọn HT Thanh Toán" at bounding box center [1386, 386] width 221 height 22
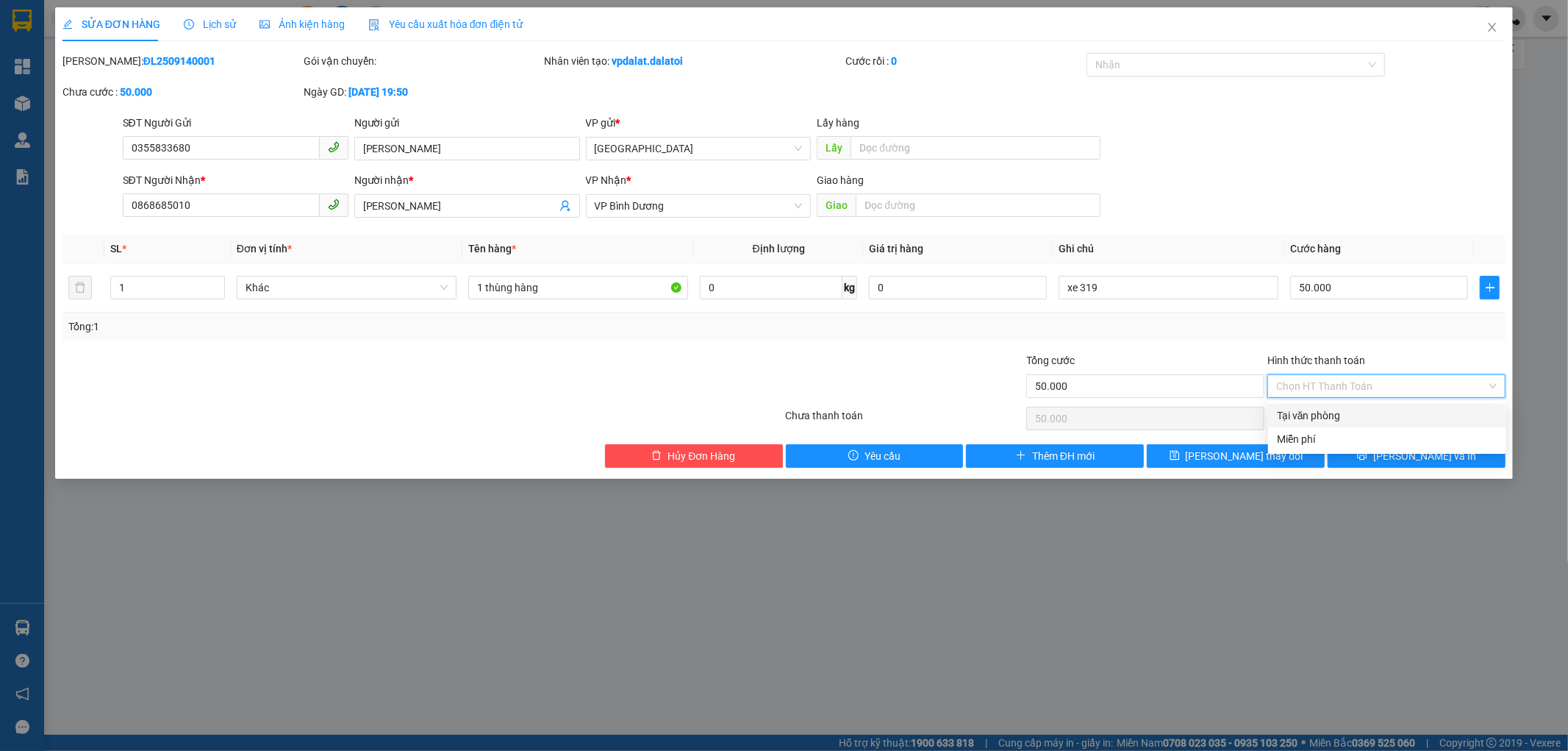
click at [1310, 412] on div "Tại văn phòng" at bounding box center [1387, 415] width 221 height 16
type input "0"
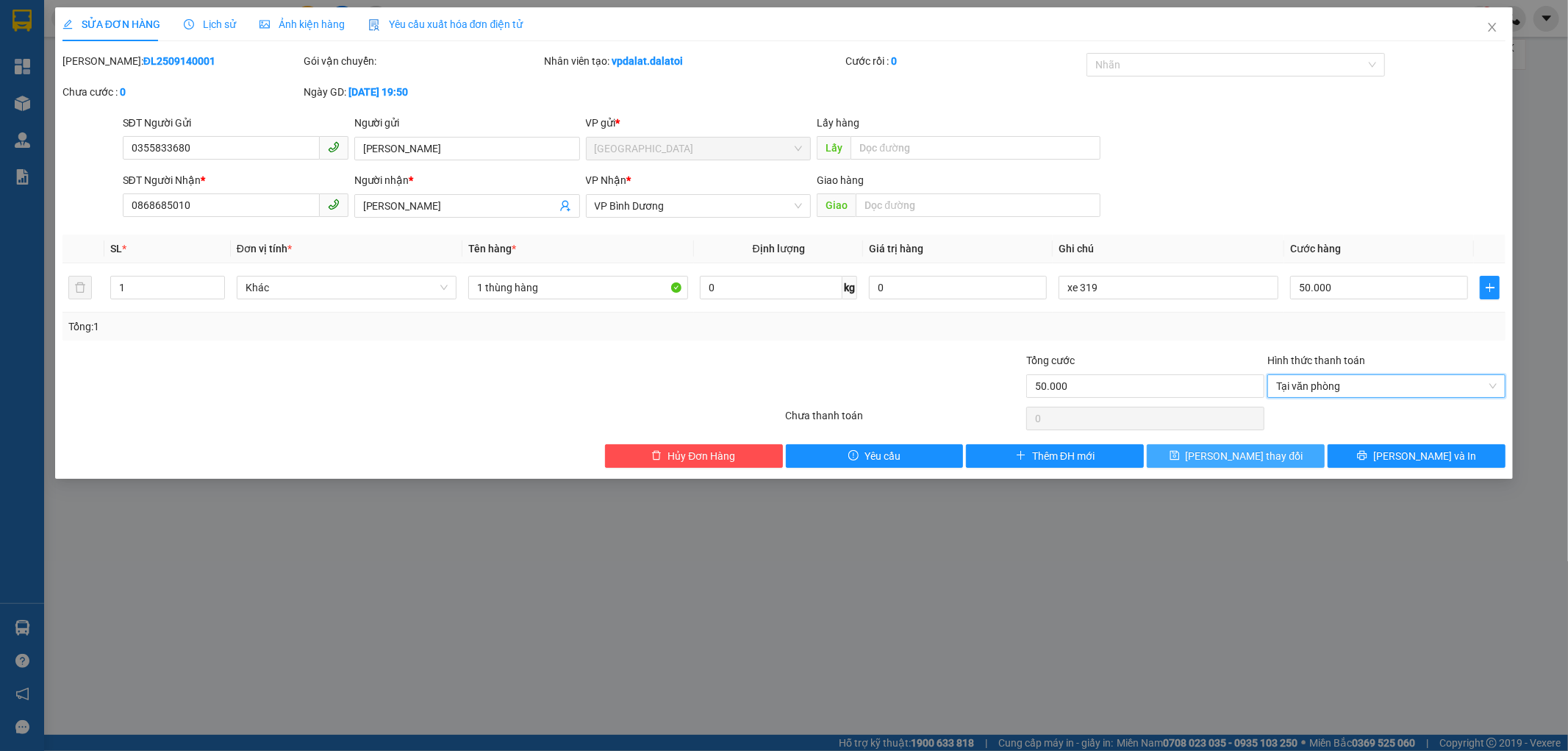
click at [1269, 452] on span "Lưu thay đổi" at bounding box center [1245, 455] width 118 height 16
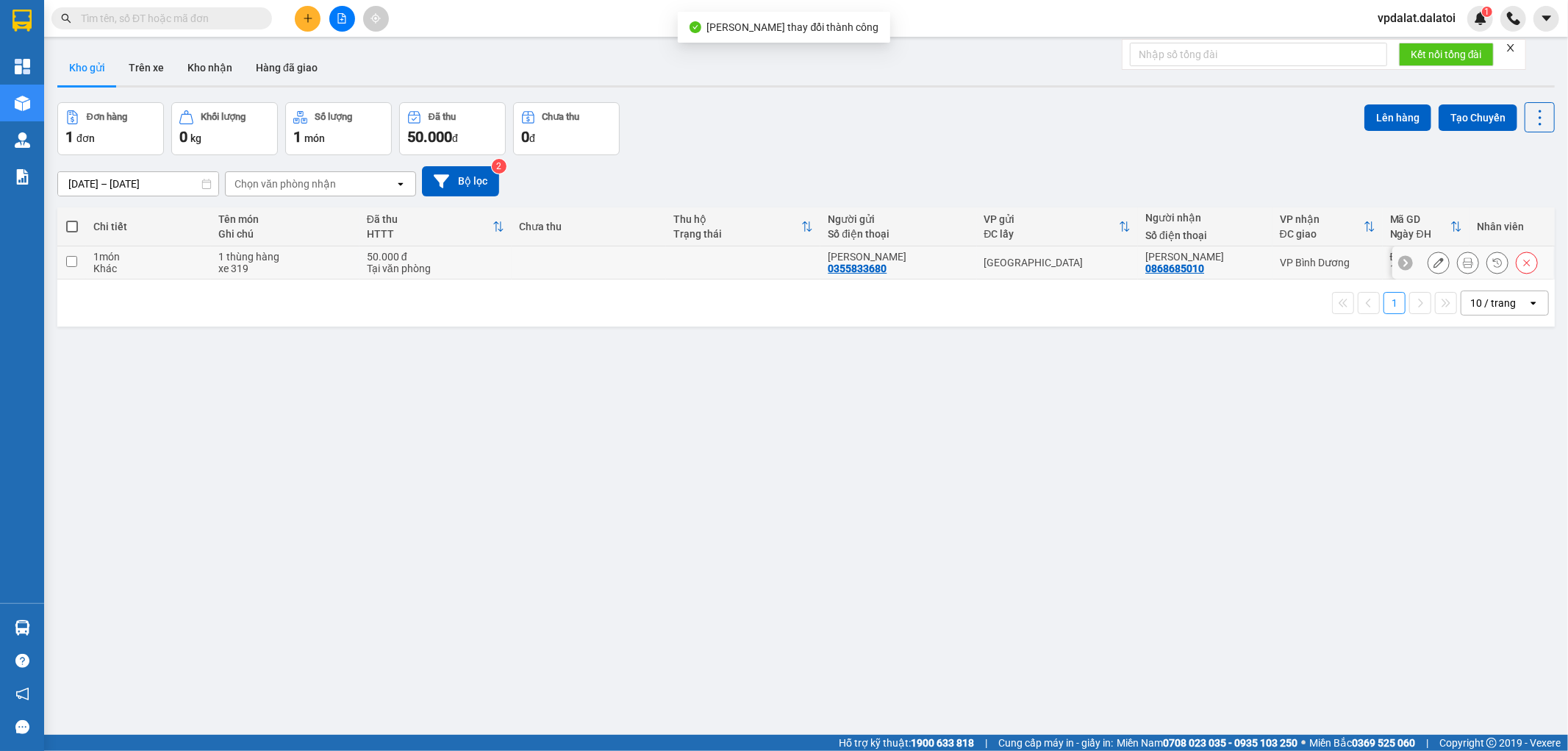
click at [512, 275] on td "50.000 đ Tại văn phòng" at bounding box center [435, 263] width 152 height 33
checkbox input "true"
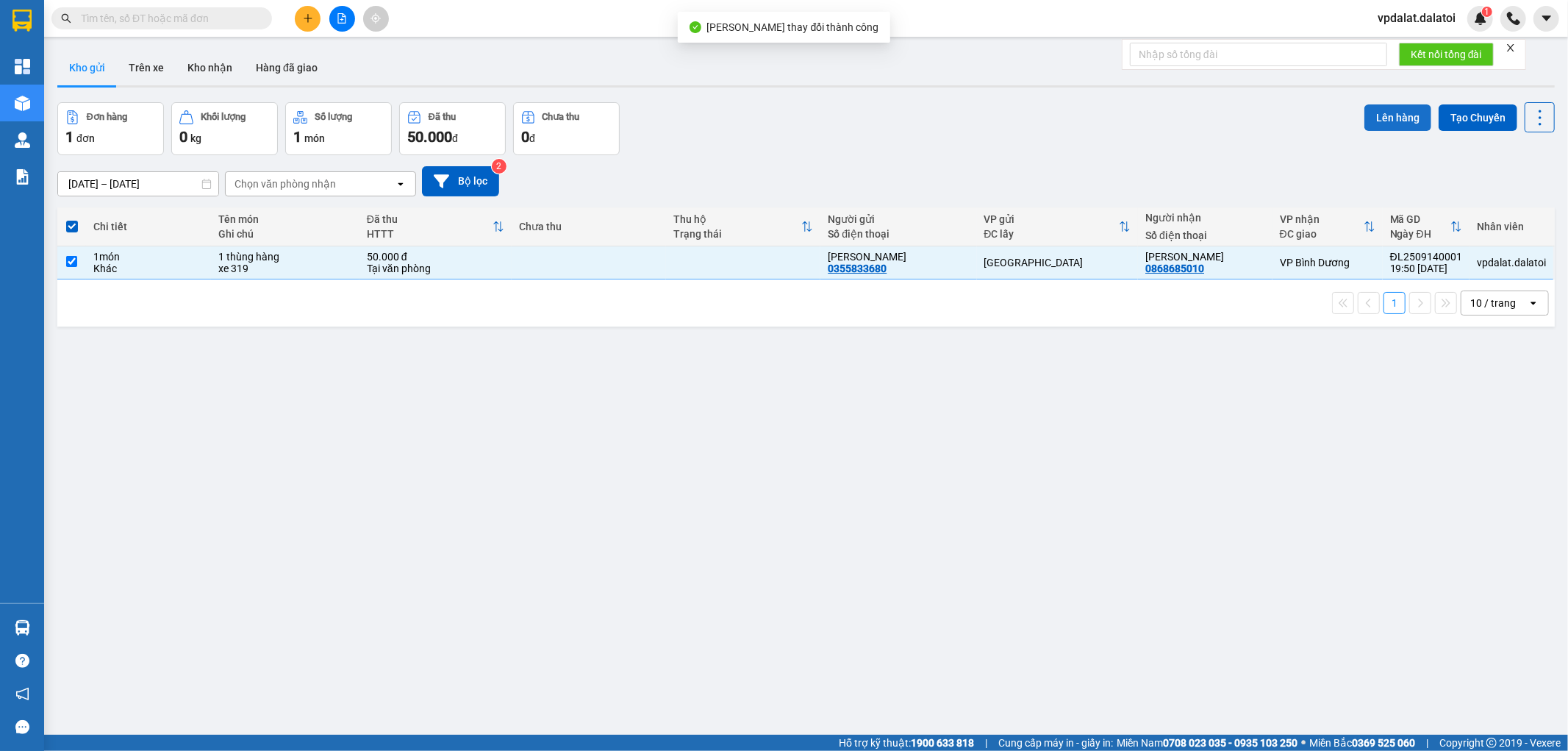
click at [1386, 110] on button "Lên hàng" at bounding box center [1397, 117] width 66 height 26
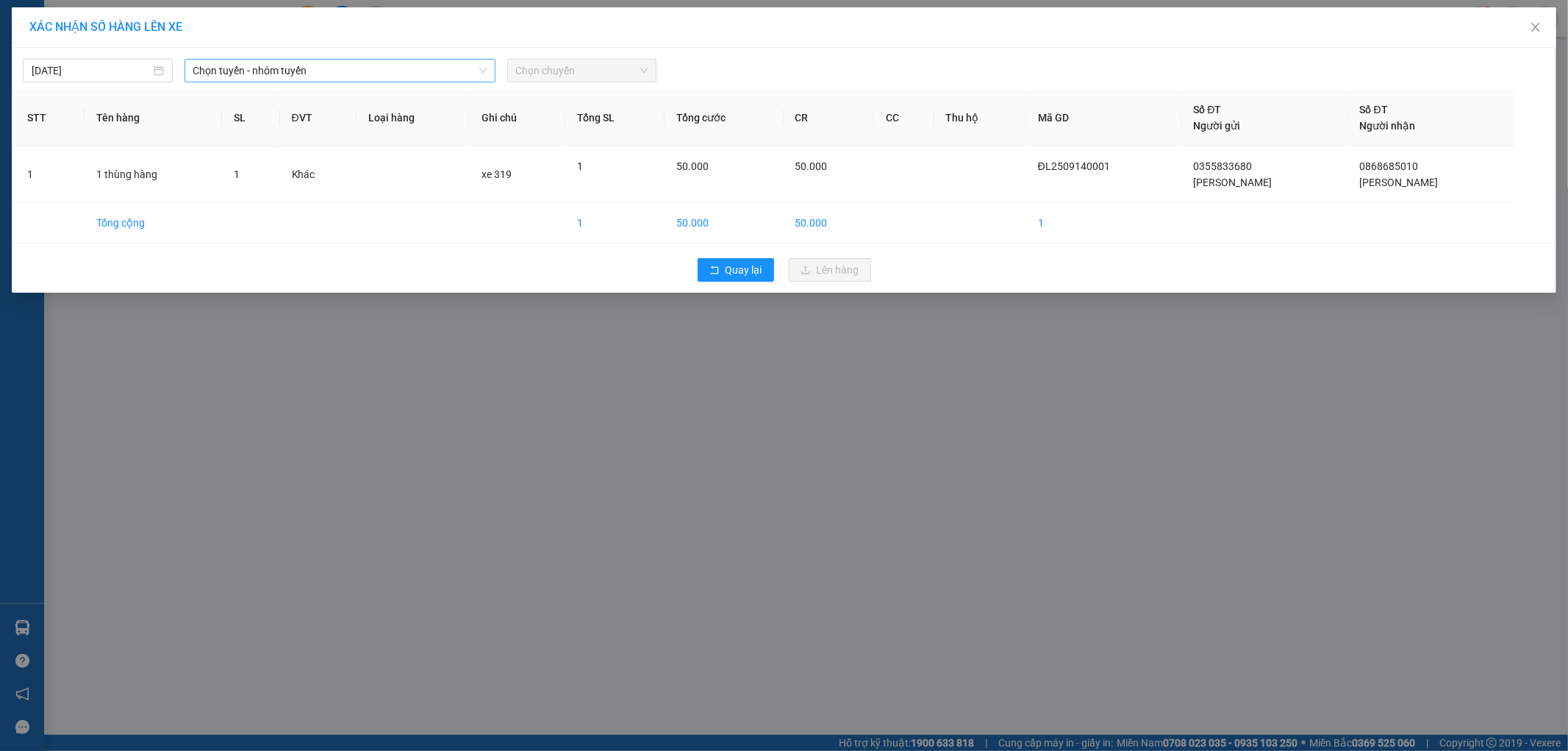
click at [295, 62] on span "Chọn tuyến - nhóm tuyến" at bounding box center [340, 71] width 294 height 22
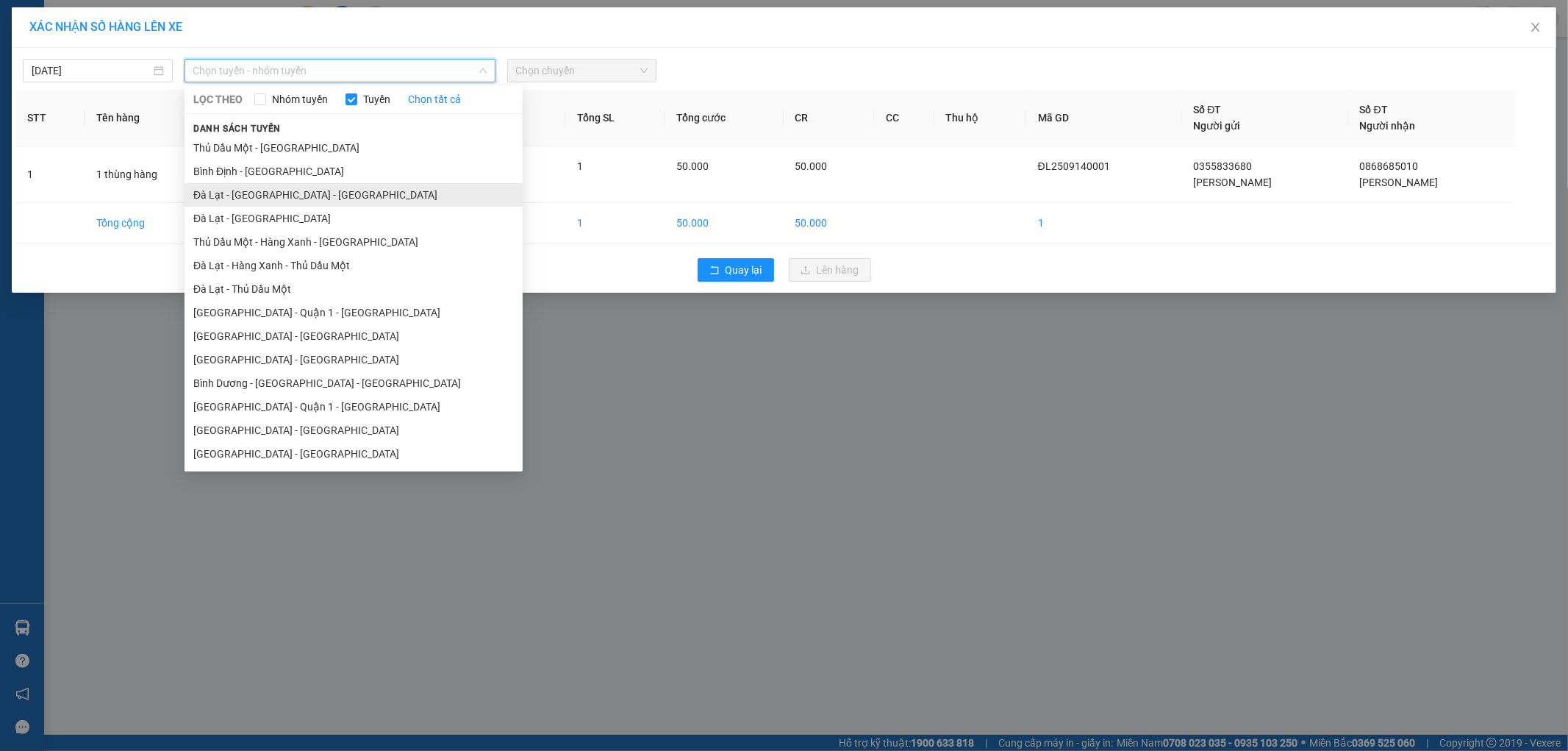
click at [340, 194] on li "Đà Lạt - Sài Gòn - Bình Dương" at bounding box center [353, 195] width 338 height 24
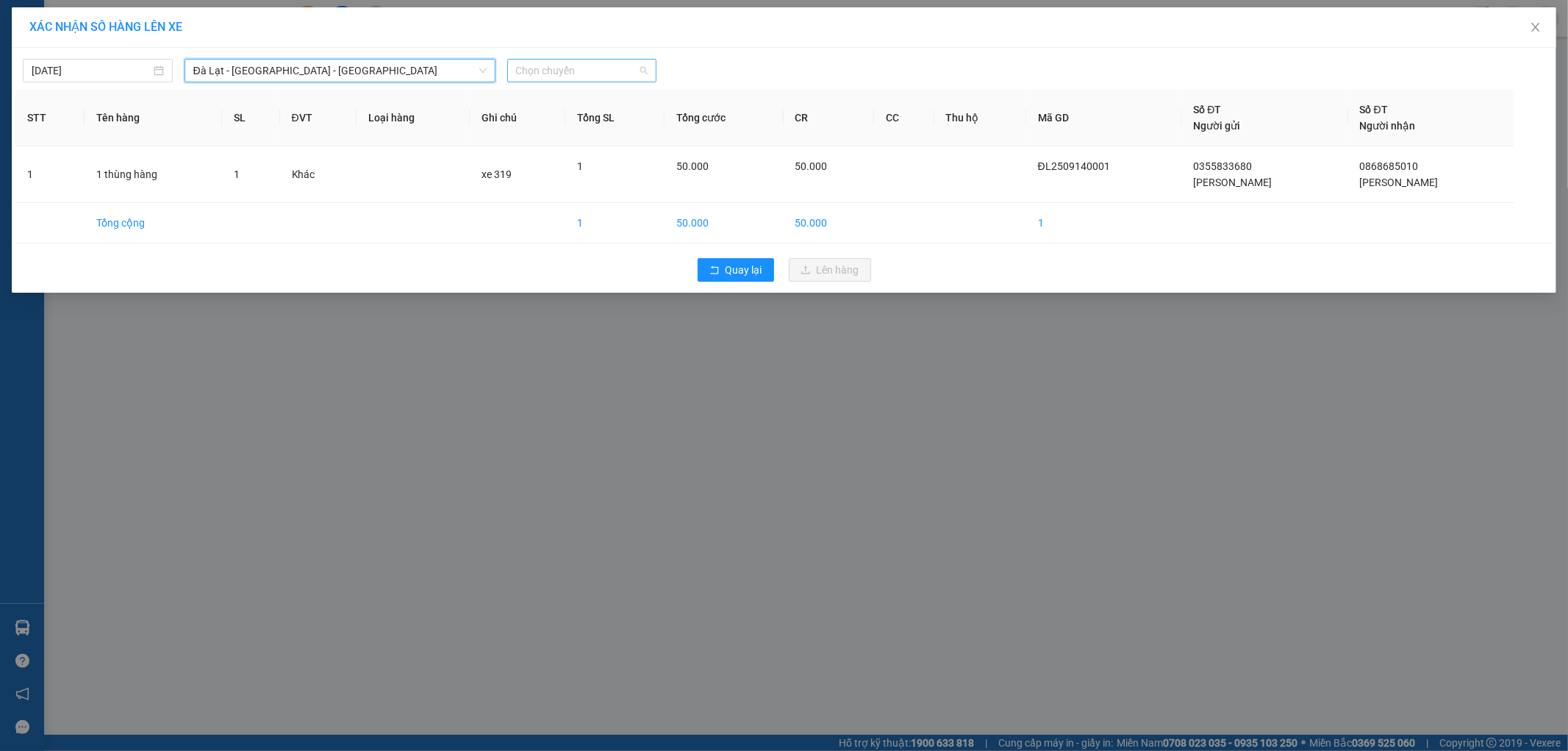
click at [628, 61] on span "Chọn chuyến" at bounding box center [582, 71] width 132 height 22
click at [613, 120] on div "22:00 - 50H-313.19" at bounding box center [573, 123] width 114 height 16
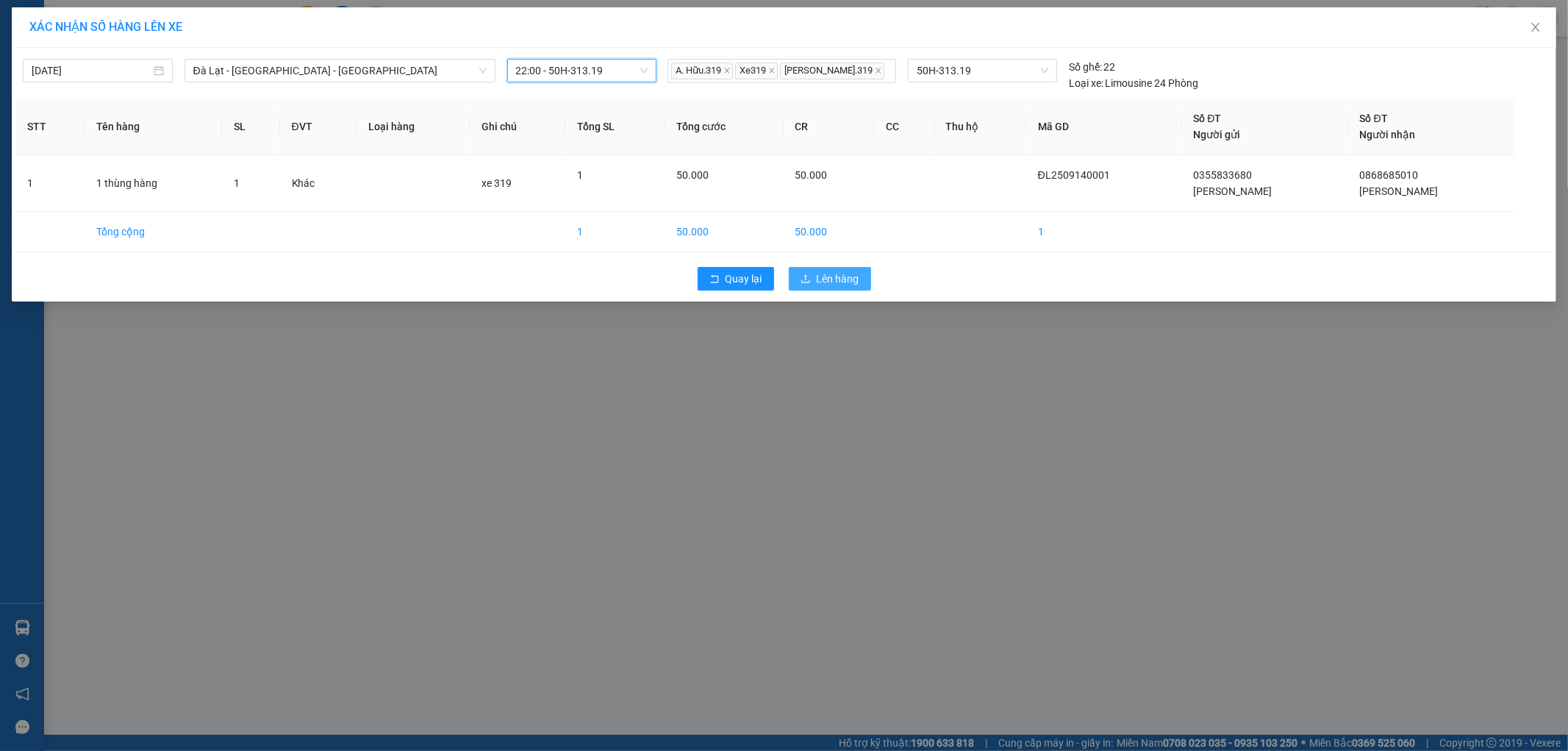
click at [847, 277] on span "Lên hàng" at bounding box center [837, 278] width 43 height 16
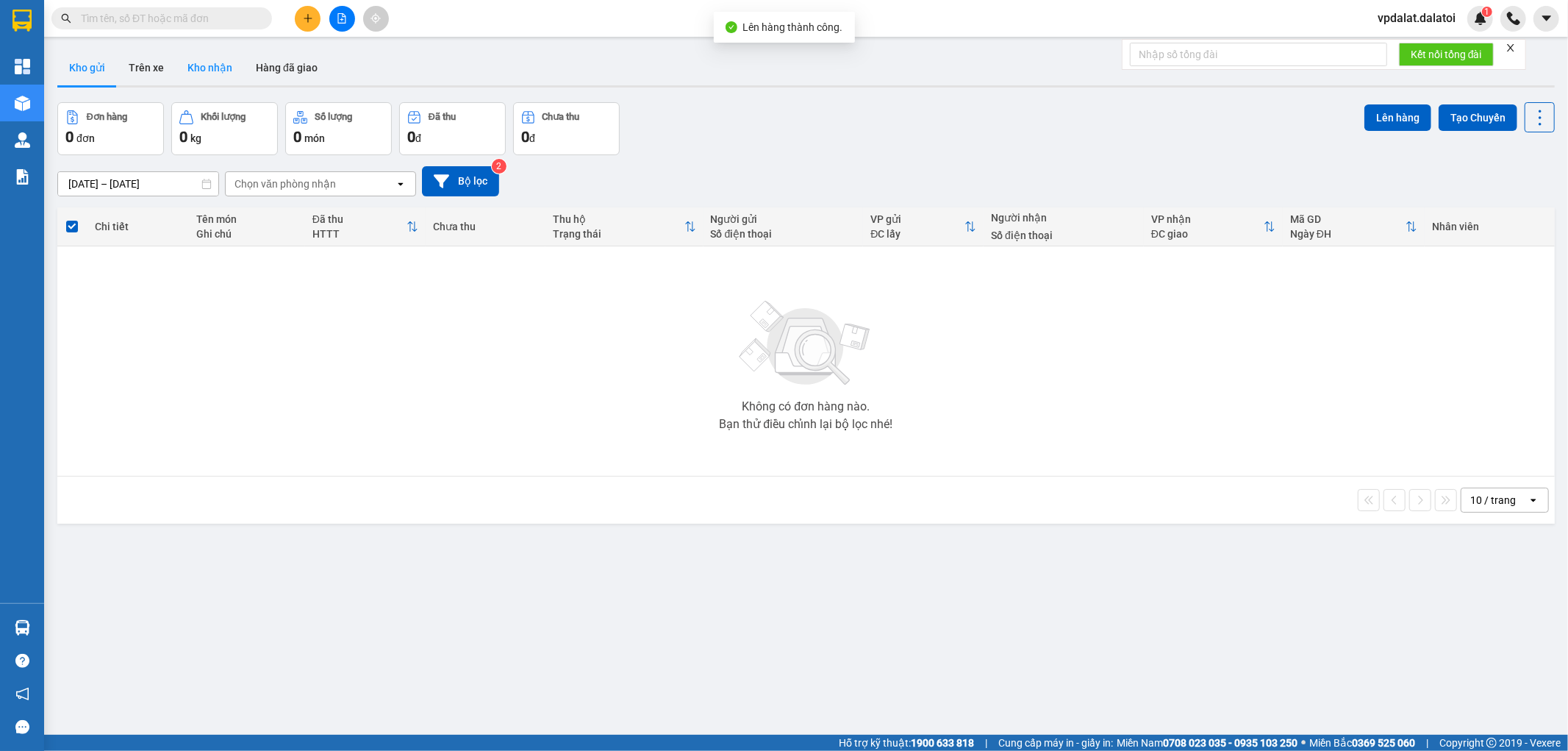
click at [189, 71] on button "Kho nhận" at bounding box center [210, 67] width 68 height 35
click at [130, 63] on button "Trên xe" at bounding box center [146, 67] width 59 height 35
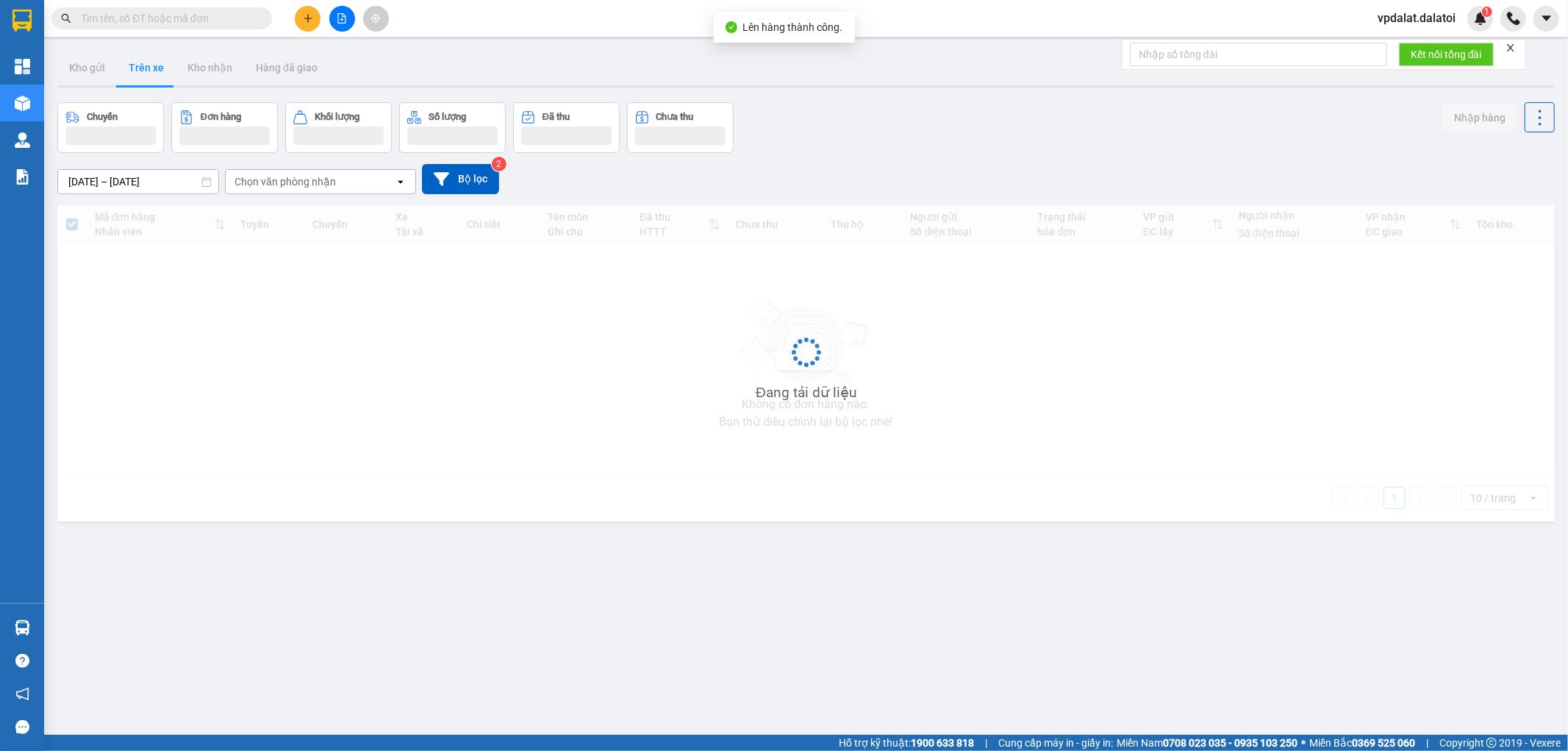
click at [130, 63] on button "Trên xe" at bounding box center [146, 67] width 59 height 35
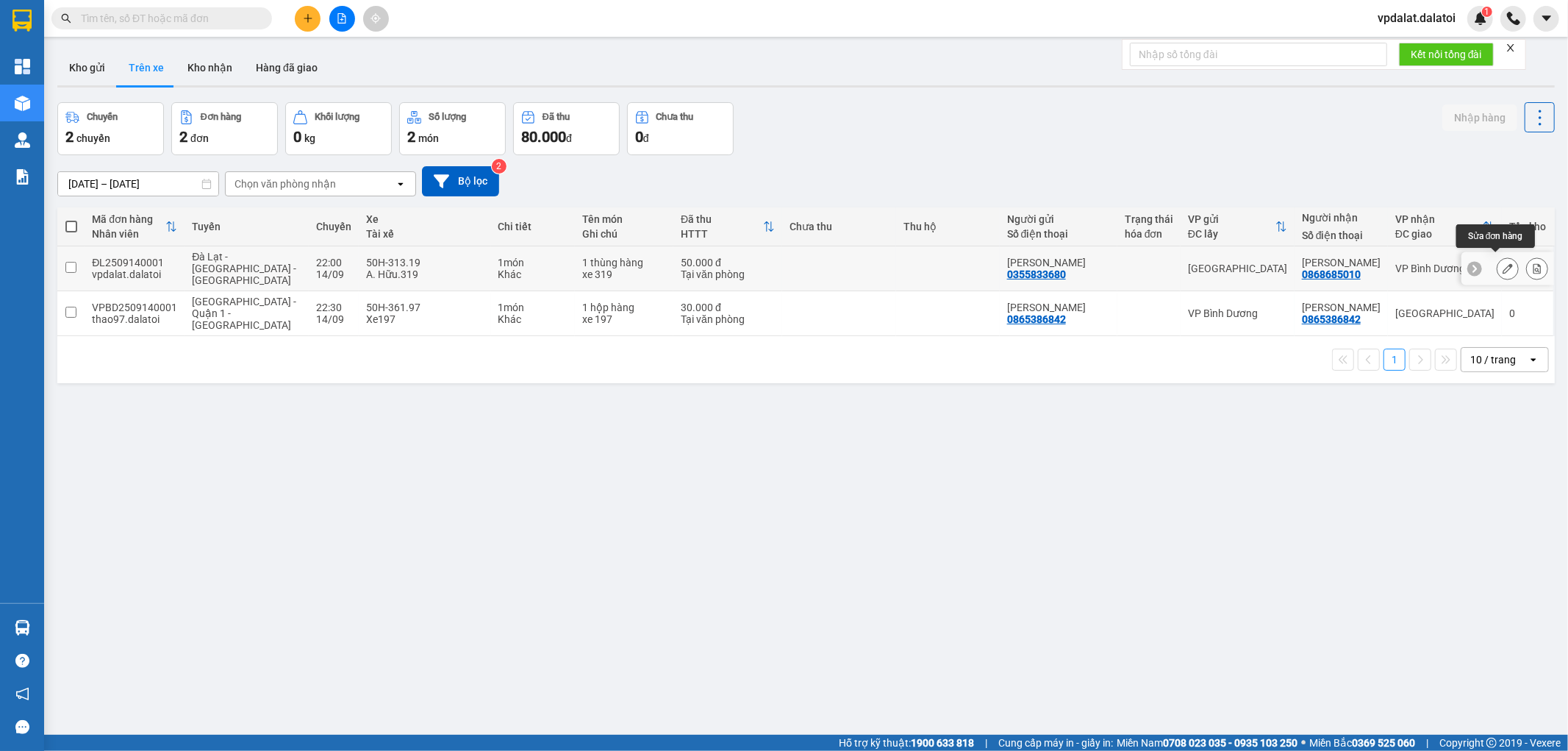
click at [1502, 264] on icon at bounding box center [1507, 269] width 10 height 10
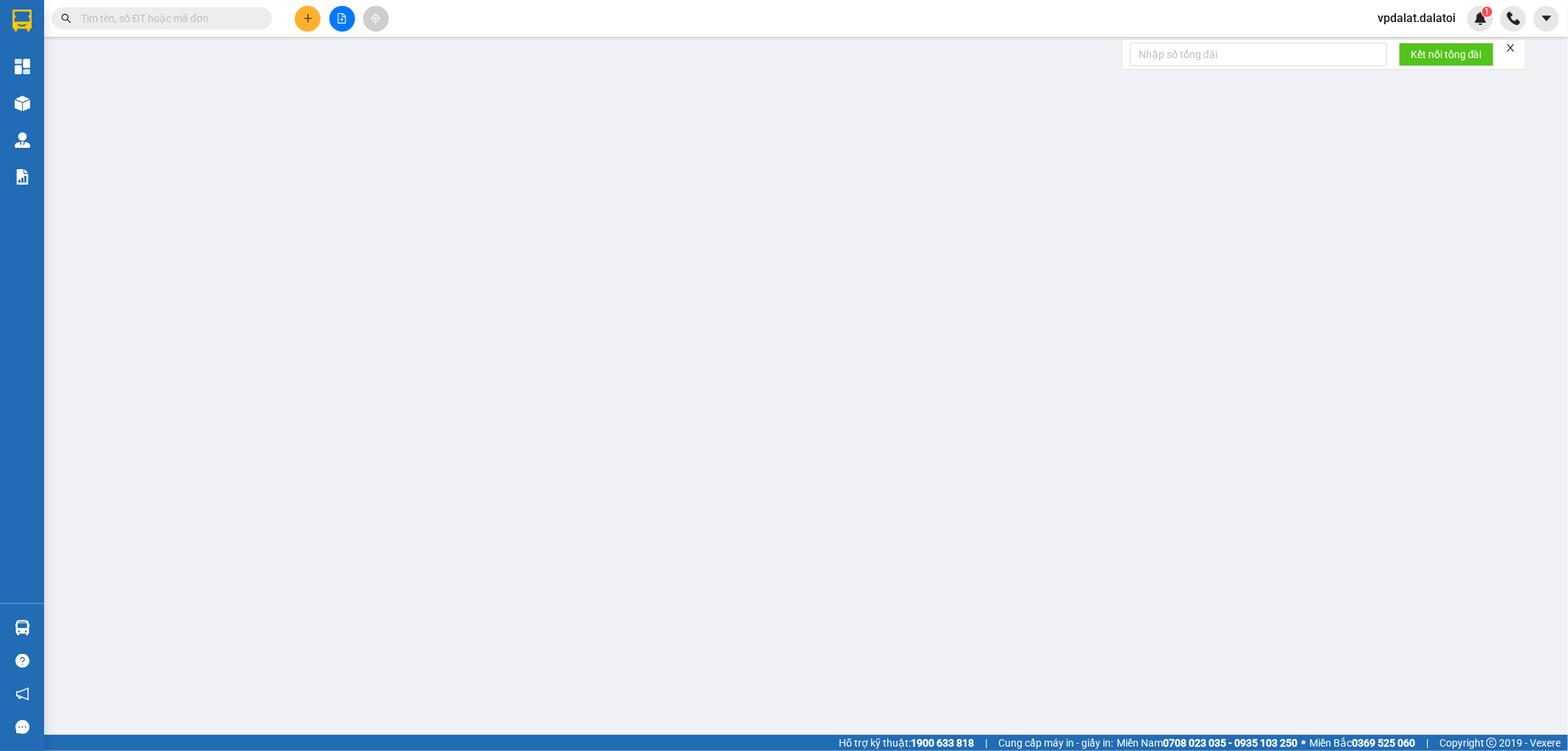
type input "0355833680"
type input "Kim Ngân"
type input "0868685010"
type input "Ngọc Anh"
type input "50.000"
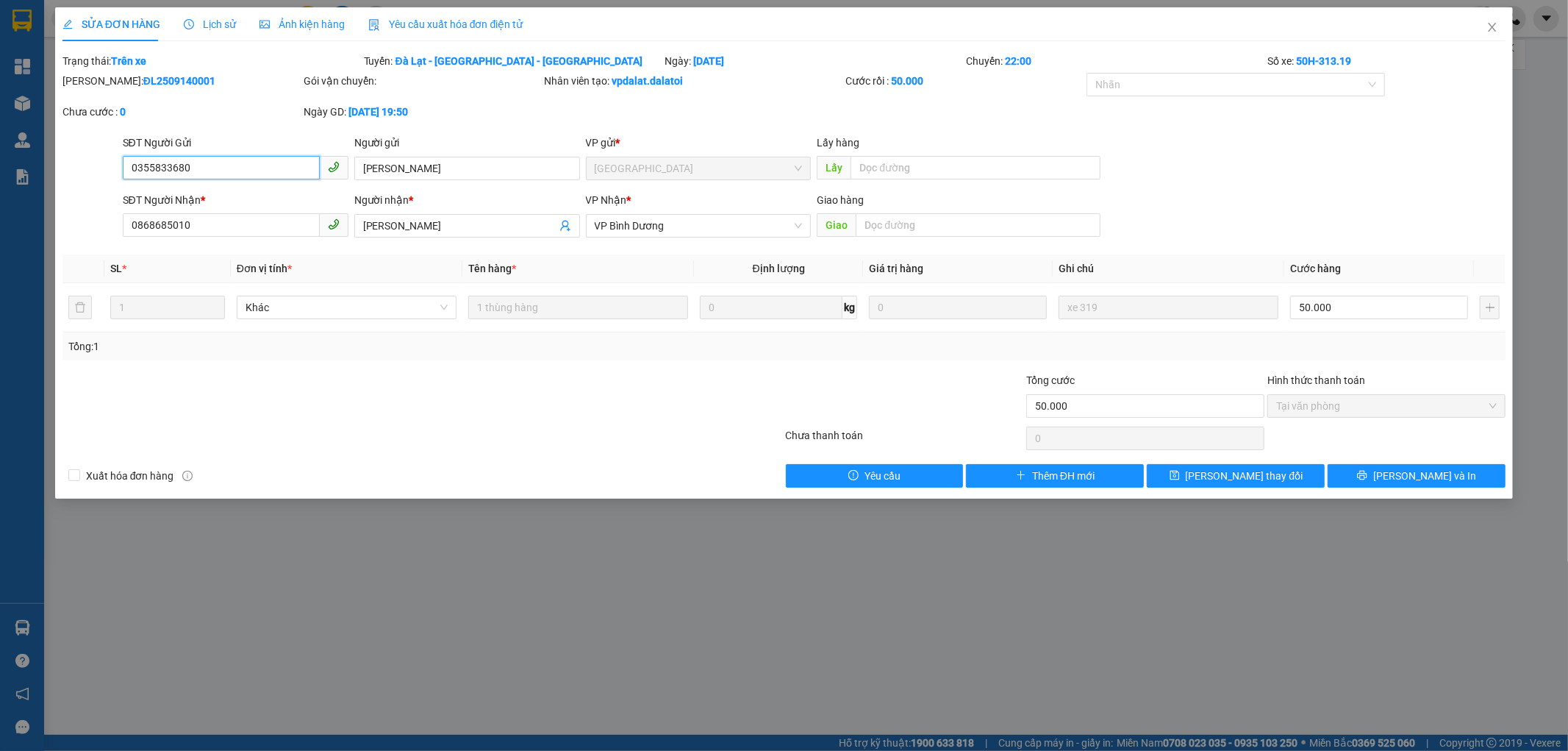
drag, startPoint x: 274, startPoint y: 160, endPoint x: 105, endPoint y: 127, distance: 172.2
click at [105, 127] on div "Total Paid Fee 50.000 Total UnPaid Fee 0 Cash Collection Total Fee Trạng thái: …" at bounding box center [784, 270] width 1444 height 434
drag, startPoint x: 469, startPoint y: 166, endPoint x: 82, endPoint y: 115, distance: 390.3
click at [215, 127] on div "Total Paid Fee 50.000 Total UnPaid Fee 0 Cash Collection Total Fee Trạng thái: …" at bounding box center [784, 270] width 1444 height 434
drag, startPoint x: 243, startPoint y: 242, endPoint x: 228, endPoint y: 237, distance: 15.8
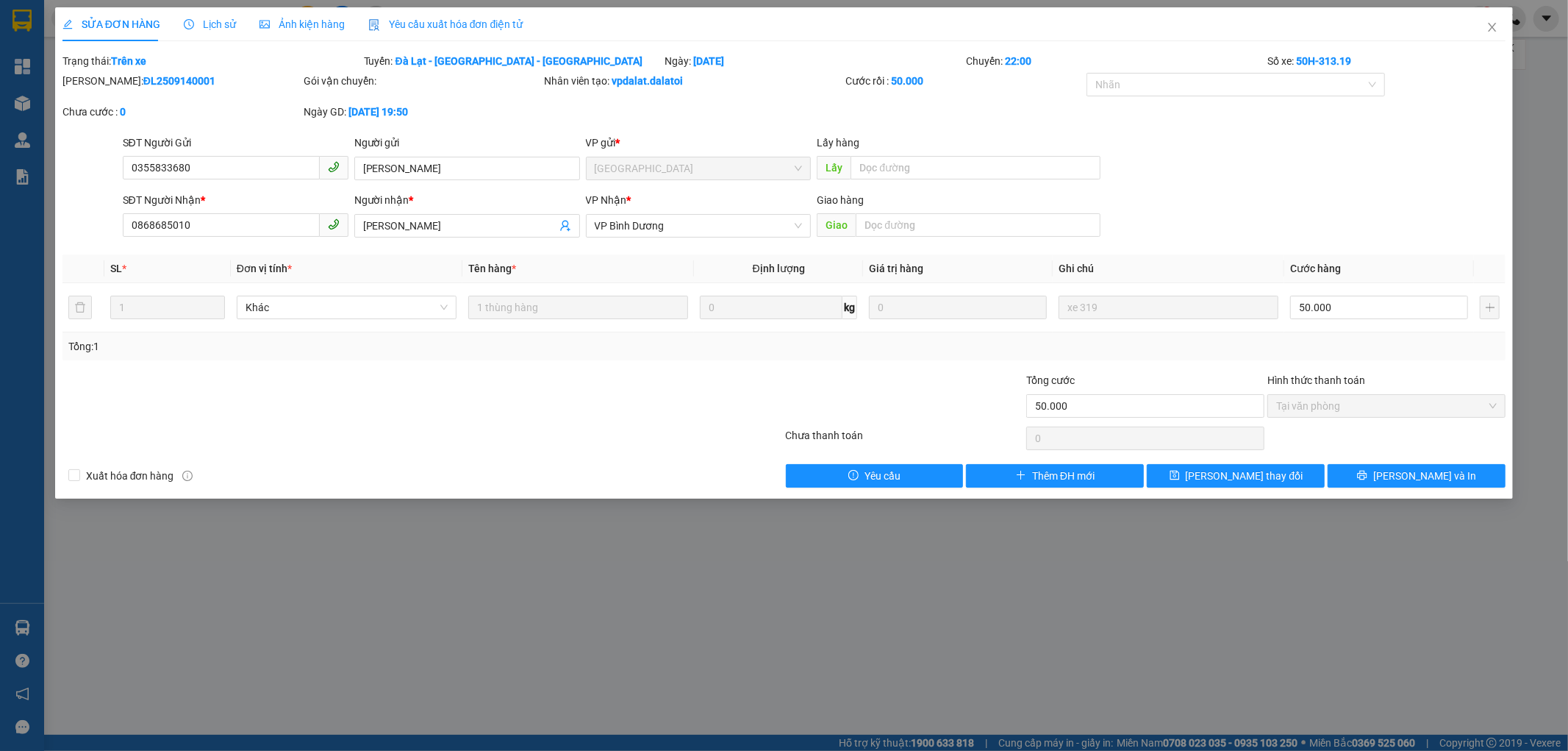
click at [228, 237] on div "SĐT Người Nhận * 0868685010" at bounding box center [236, 217] width 226 height 51
drag, startPoint x: 237, startPoint y: 230, endPoint x: 0, endPoint y: 205, distance: 238.3
click at [0, 205] on div "SỬA ĐƠN HÀNG Lịch sử Ảnh kiện hàng Yêu cầu xuất hóa đơn điện tử Total Paid Fee …" at bounding box center [784, 376] width 1568 height 751
drag, startPoint x: 486, startPoint y: 230, endPoint x: 119, endPoint y: 232, distance: 367.0
click at [173, 230] on div "SĐT Người Nhận * 0868685010 Người nhận * Ngọc Anh Ngọc Anh VP Nhận * VP Bình Dư…" at bounding box center [814, 217] width 1390 height 51
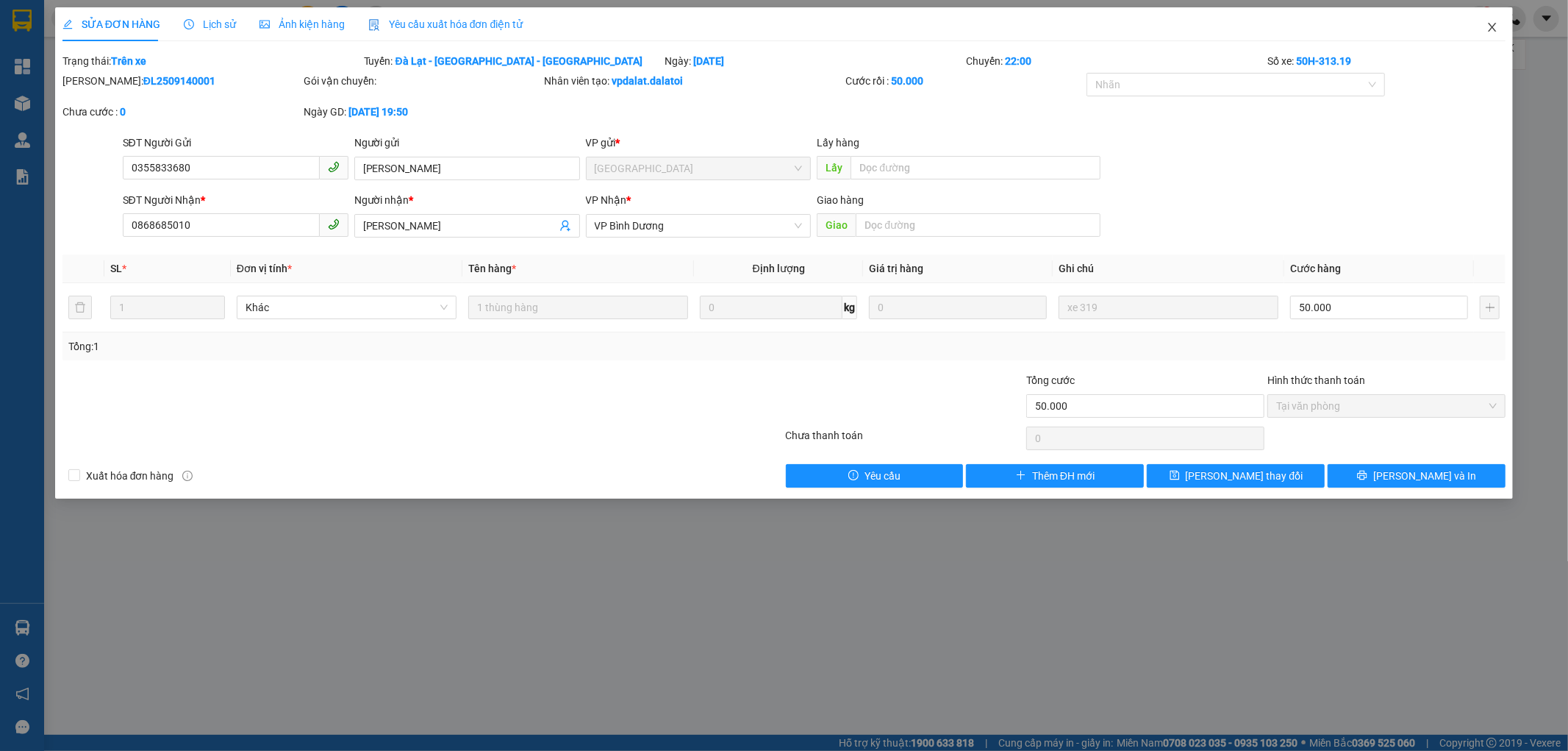
click at [1501, 28] on span "Close" at bounding box center [1492, 28] width 41 height 41
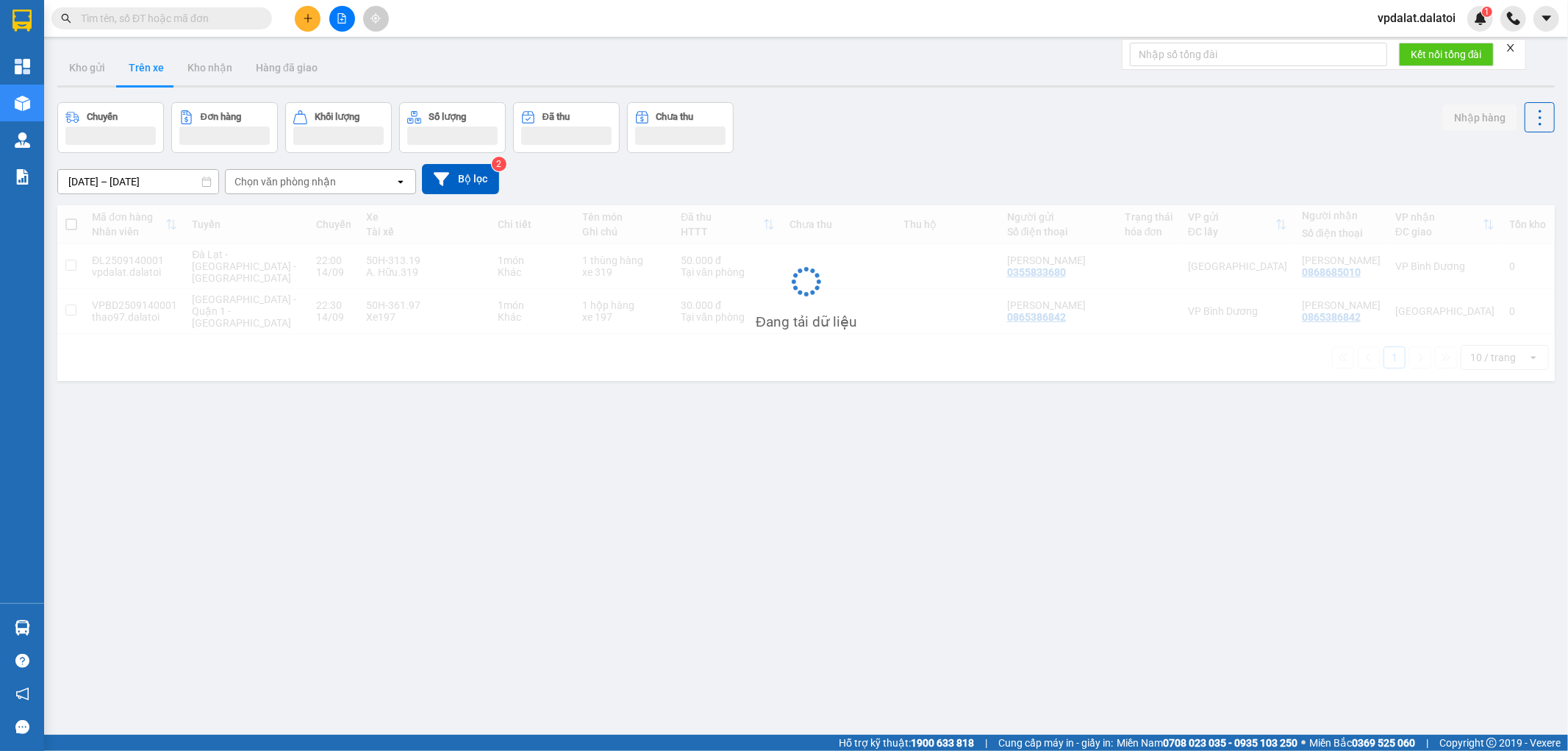
click at [1492, 28] on div "vpdalat.dalatoi 1" at bounding box center [1429, 19] width 127 height 26
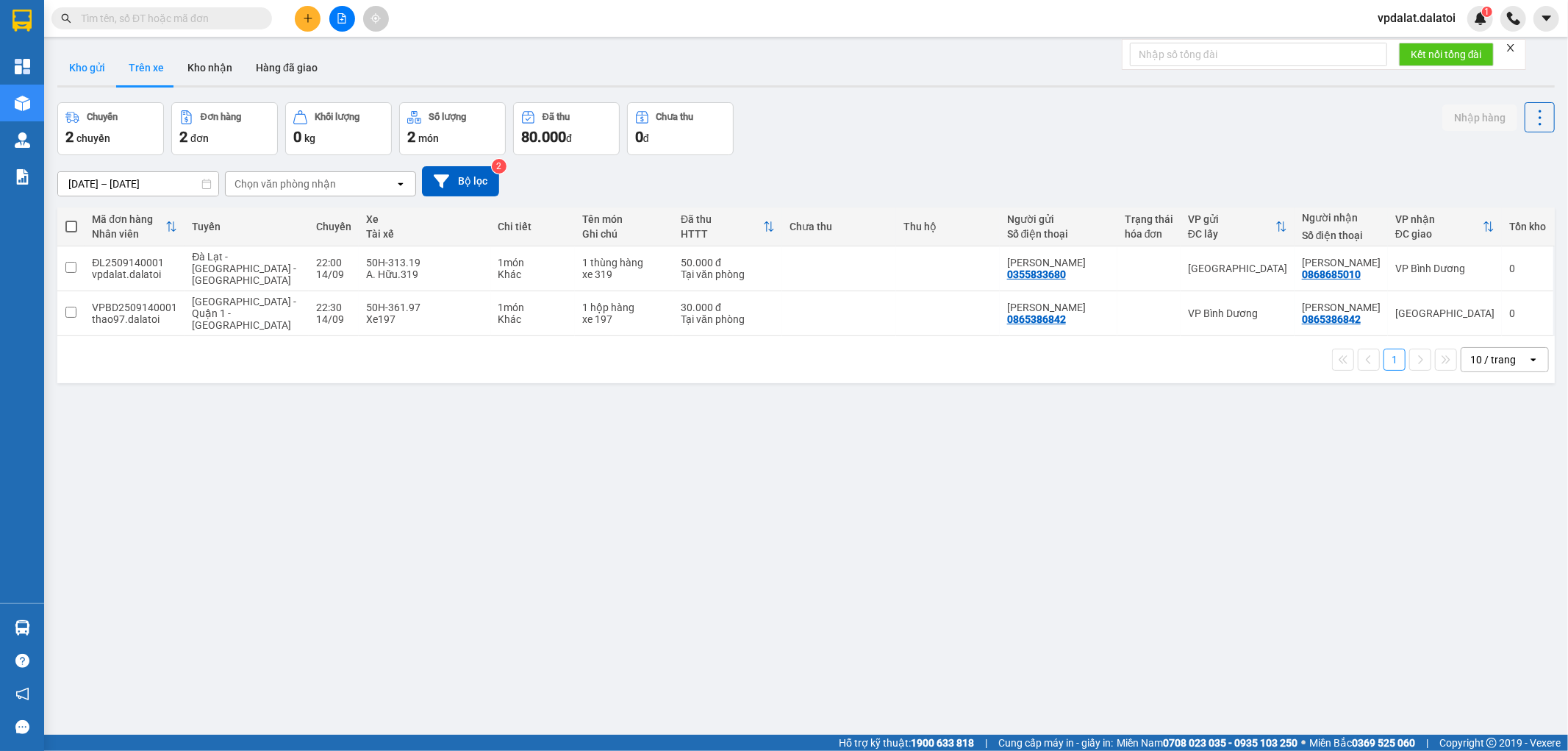
click at [109, 67] on button "Kho gửi" at bounding box center [87, 67] width 60 height 35
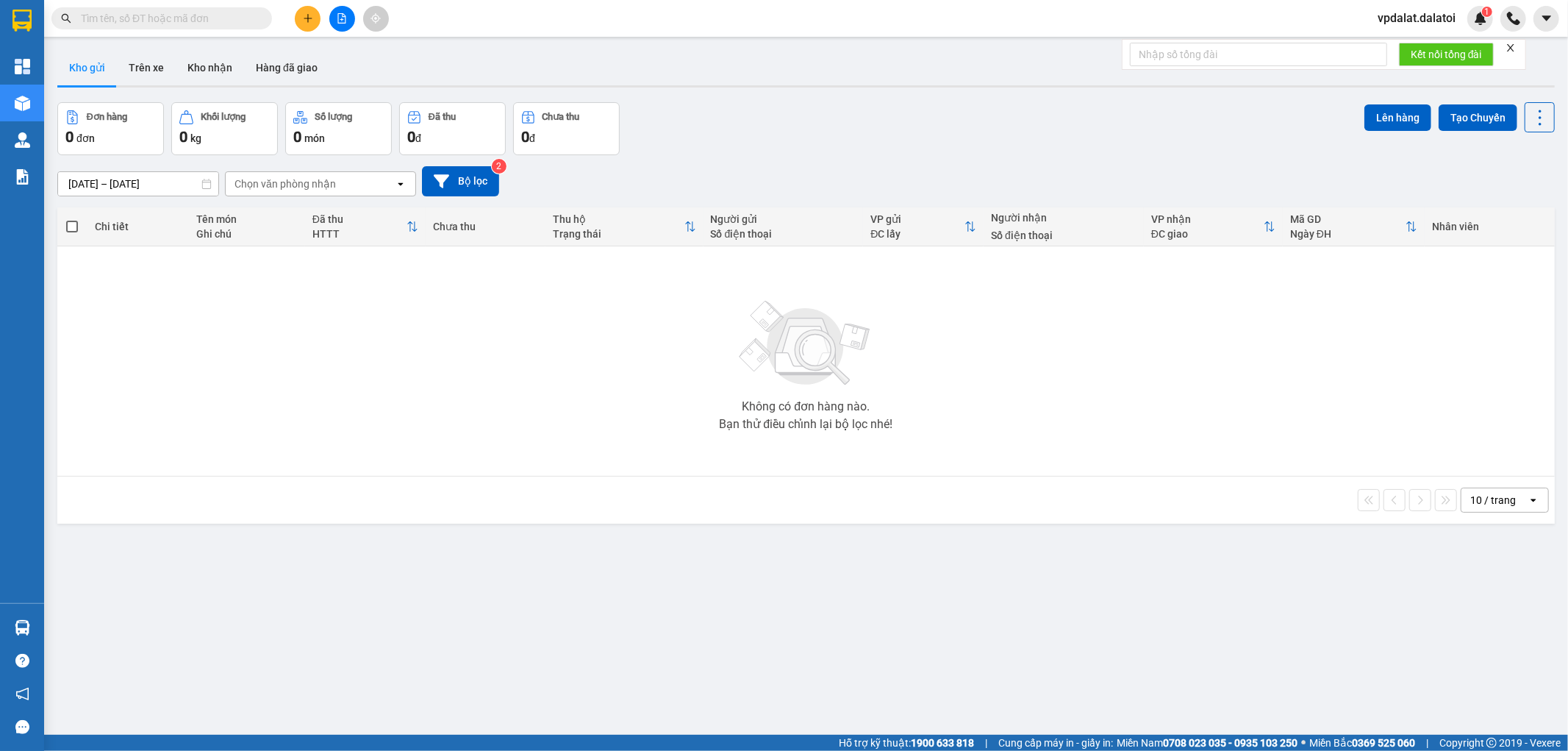
click at [1193, 391] on div "Không có đơn hàng nào. Bạn thử điều chỉnh lại bộ lọc nhé!" at bounding box center [806, 361] width 1483 height 221
